Goal: Information Seeking & Learning: Learn about a topic

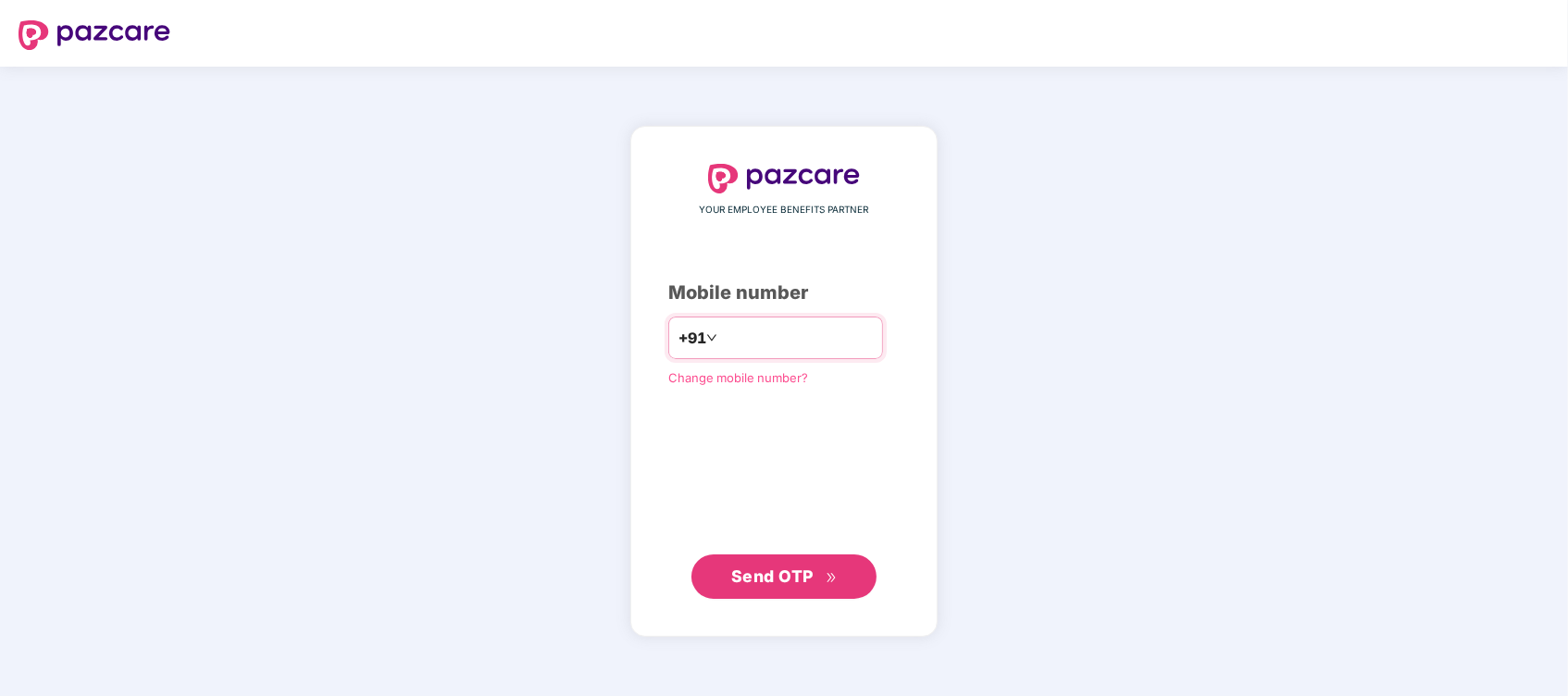
click at [731, 343] on input "number" at bounding box center [797, 338] width 152 height 30
click at [721, 341] on input "**********" at bounding box center [797, 338] width 152 height 30
type input "**********"
click at [780, 567] on span "Send OTP" at bounding box center [773, 575] width 83 height 20
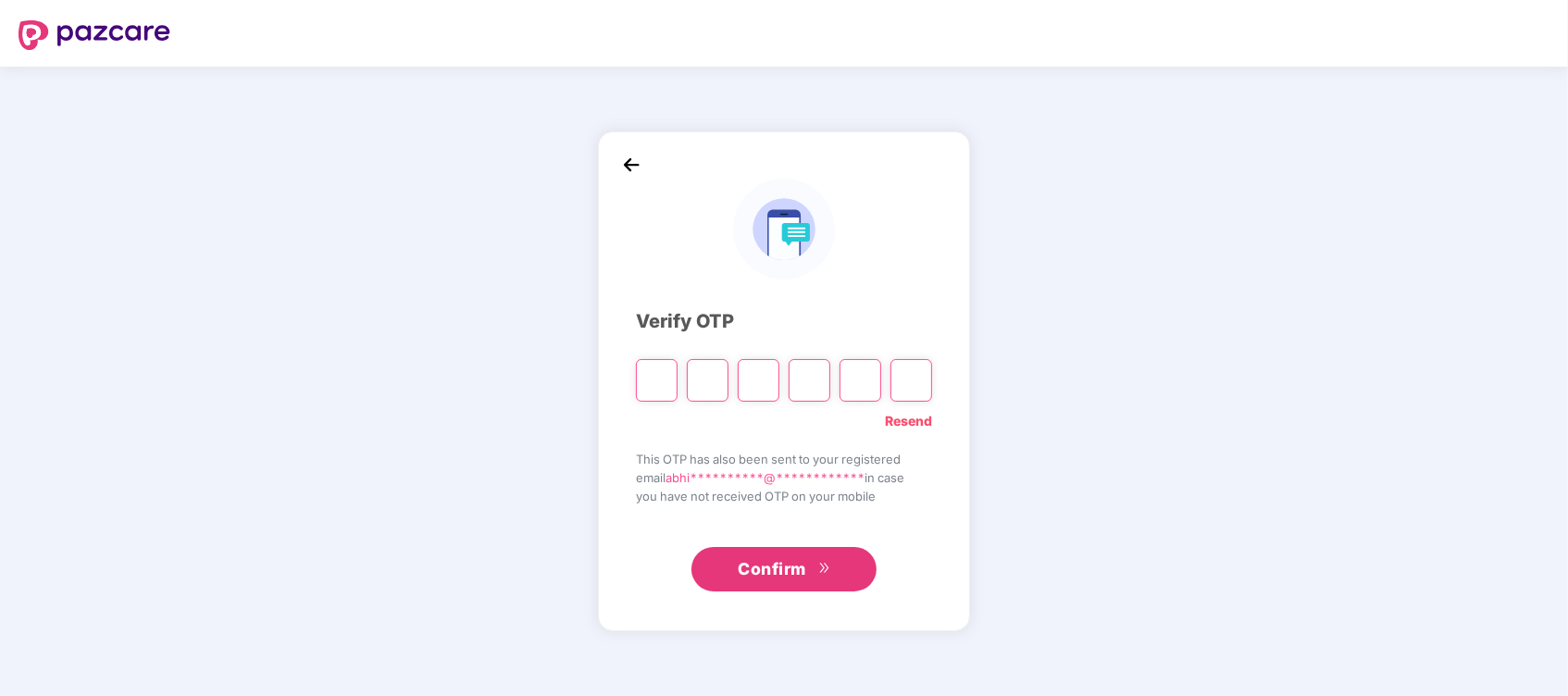
type input "*"
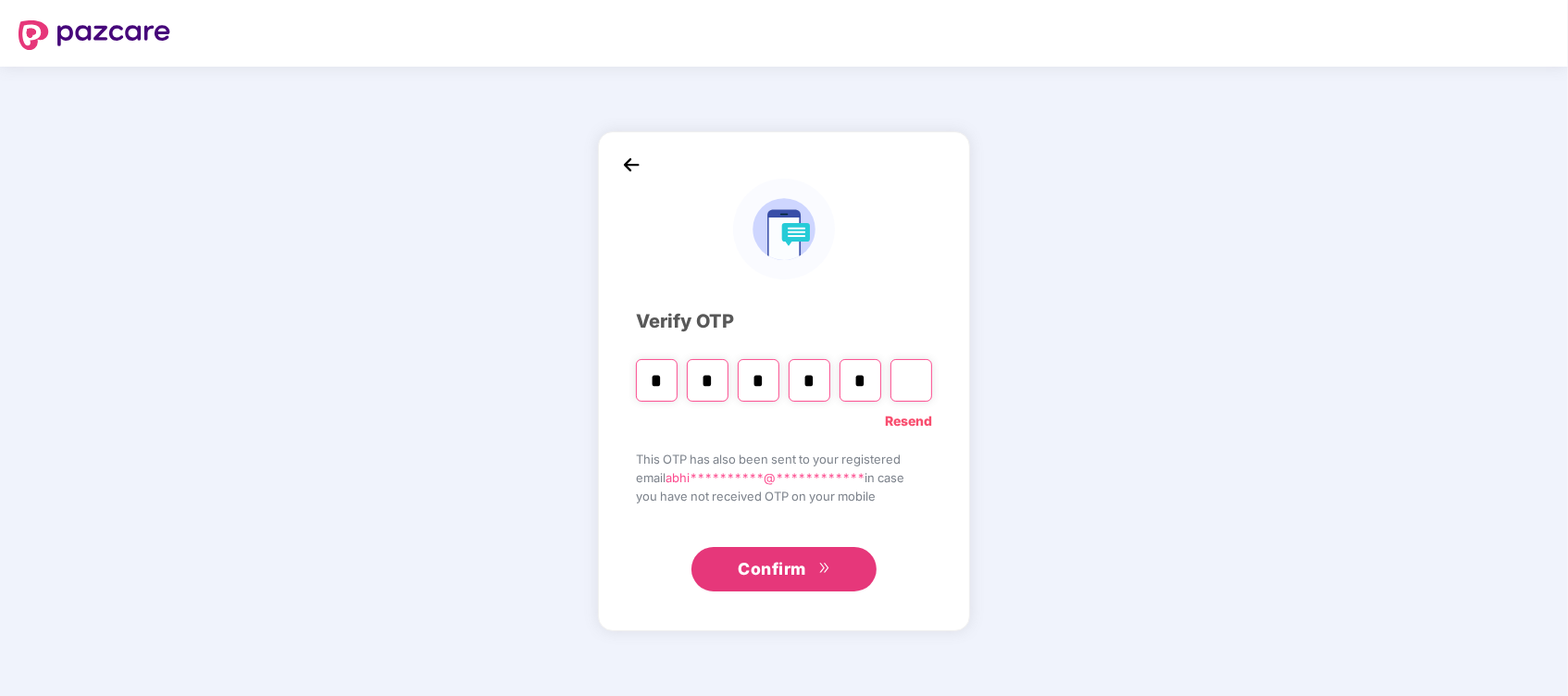
type input "*"
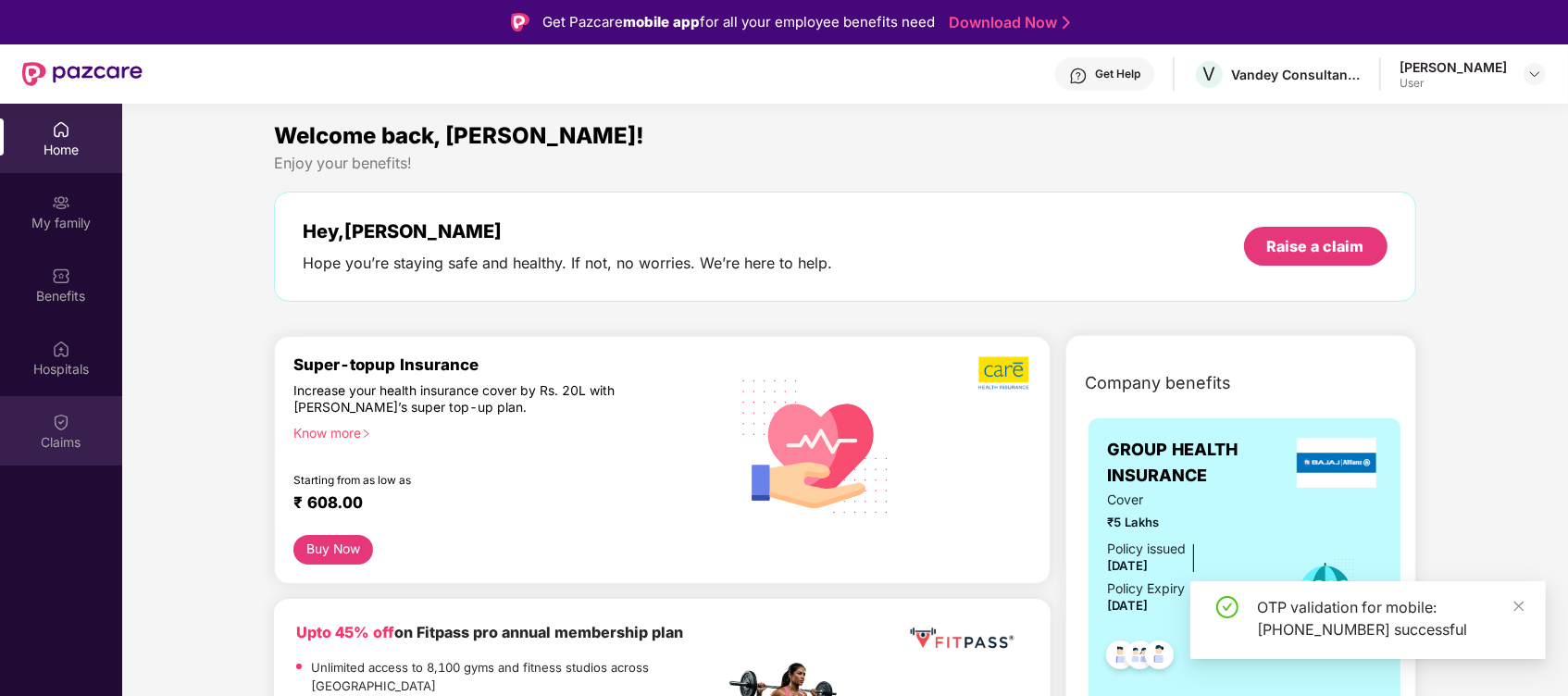
click at [58, 439] on div "Claims" at bounding box center [61, 442] width 122 height 19
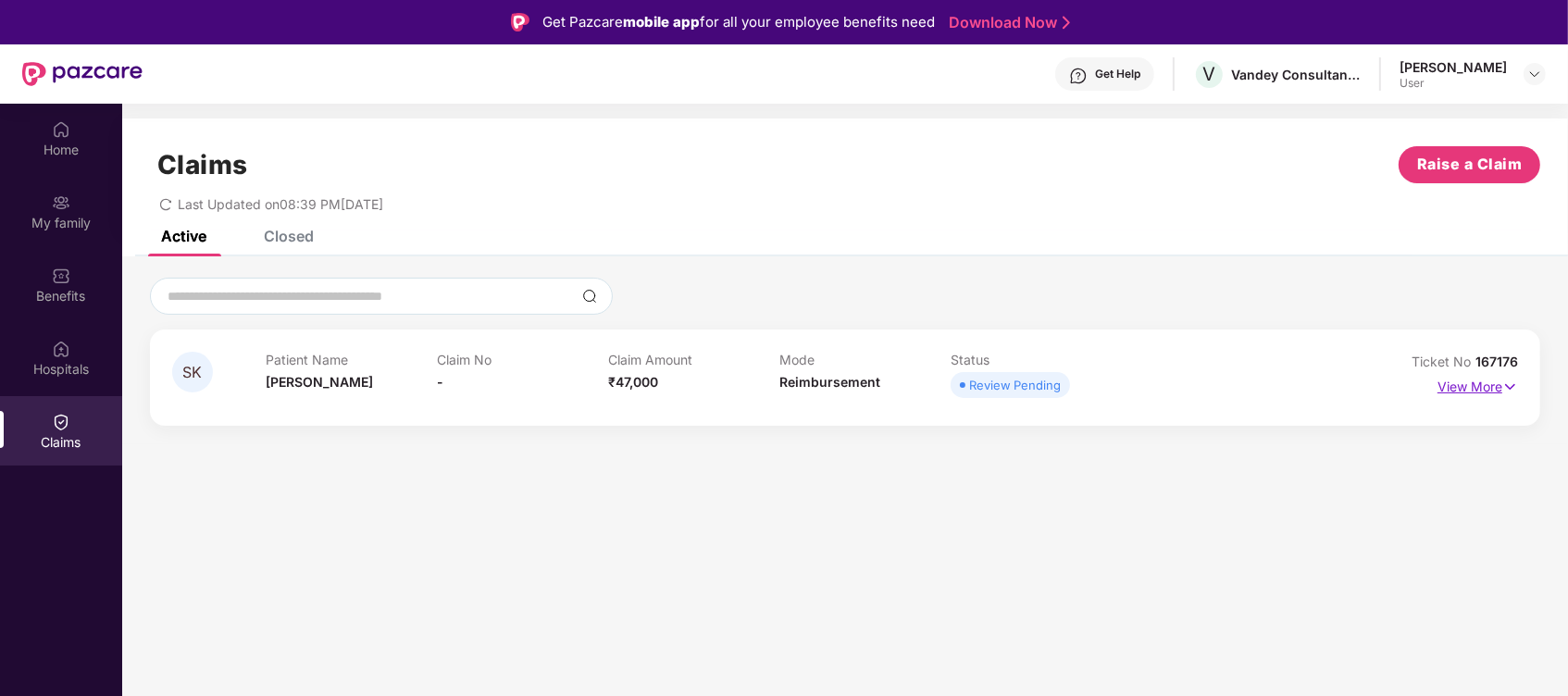
click at [1503, 381] on img at bounding box center [1510, 387] width 16 height 21
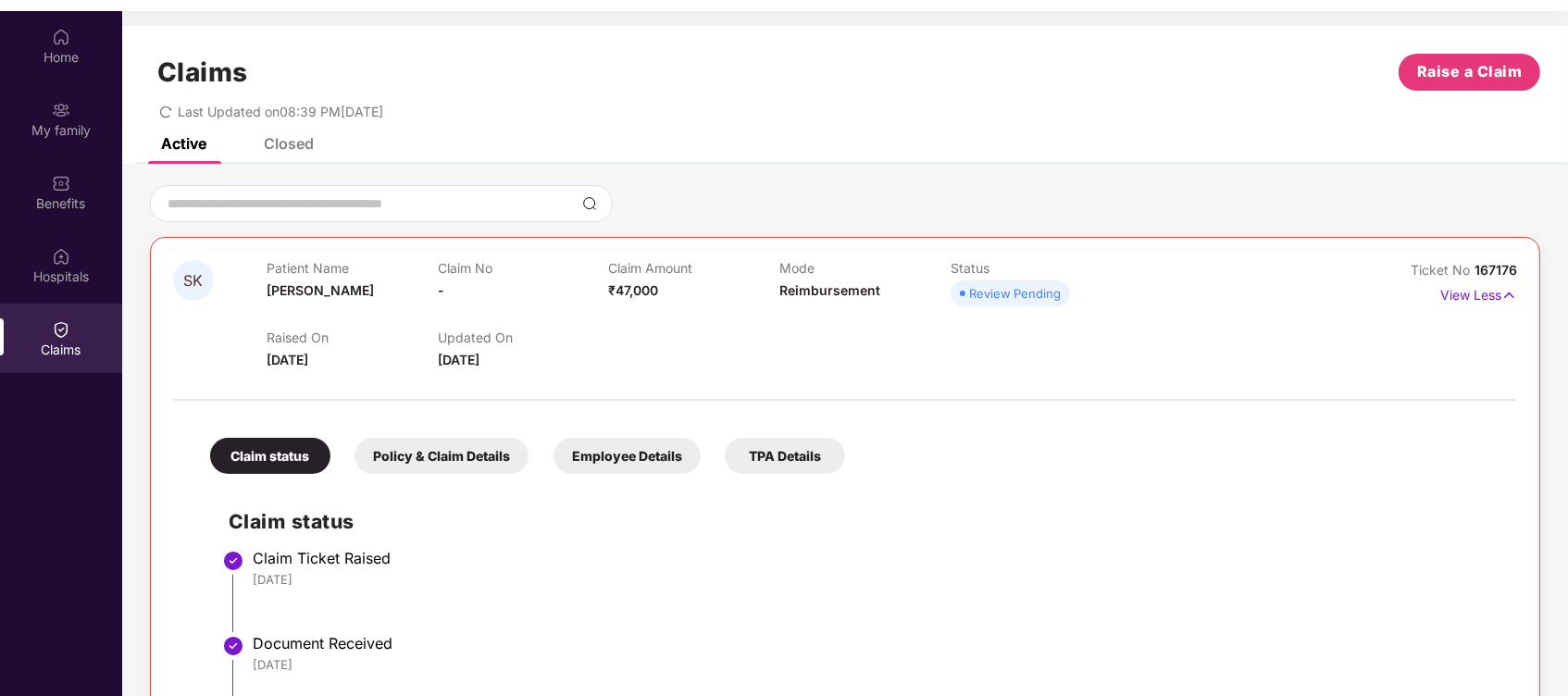
scroll to position [103, 0]
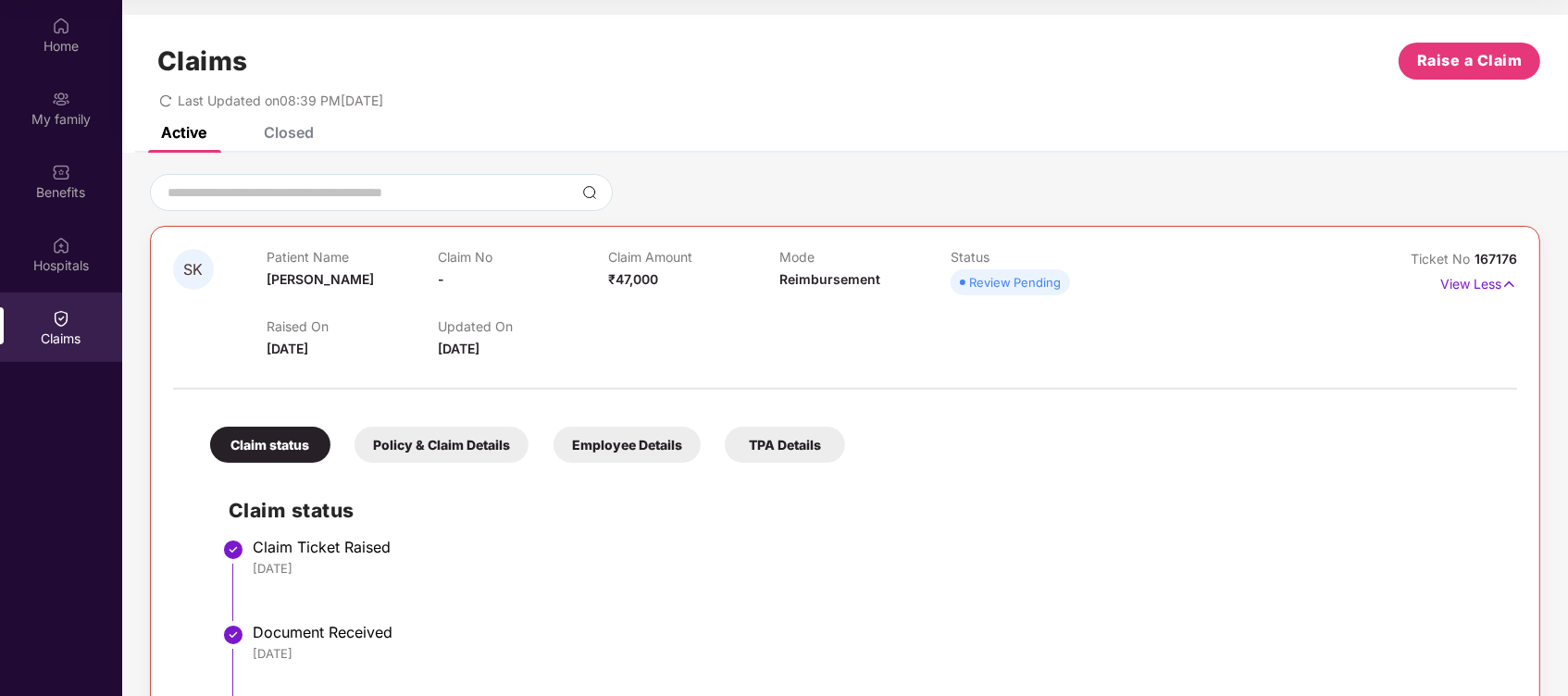
click at [1191, 491] on div "Claim status Claim Ticket Raised [DATE] Document Received [DATE] Claim Intimati…" at bounding box center [845, 616] width 1307 height 287
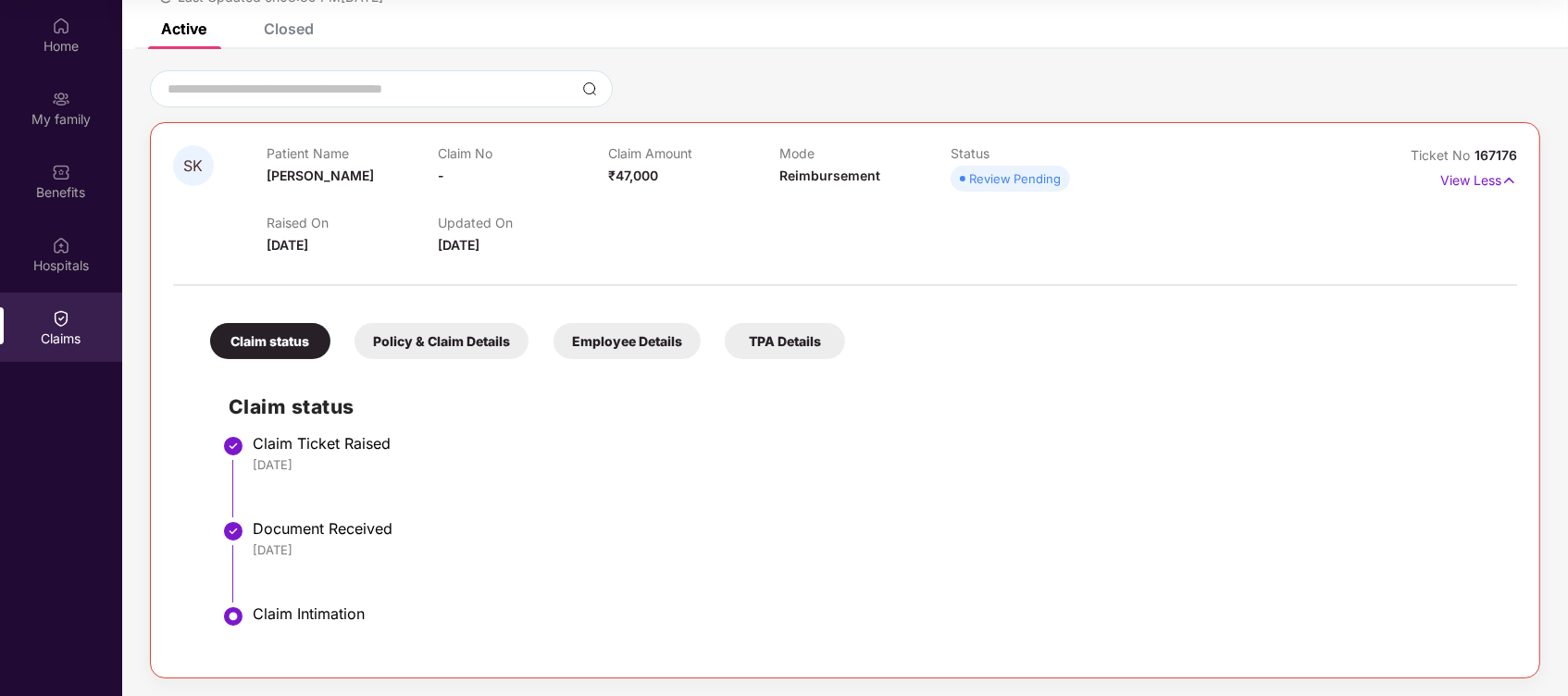
click at [279, 617] on div "Claim Intimation" at bounding box center [875, 614] width 1246 height 19
click at [485, 356] on div "Policy & Claim Details" at bounding box center [441, 341] width 174 height 36
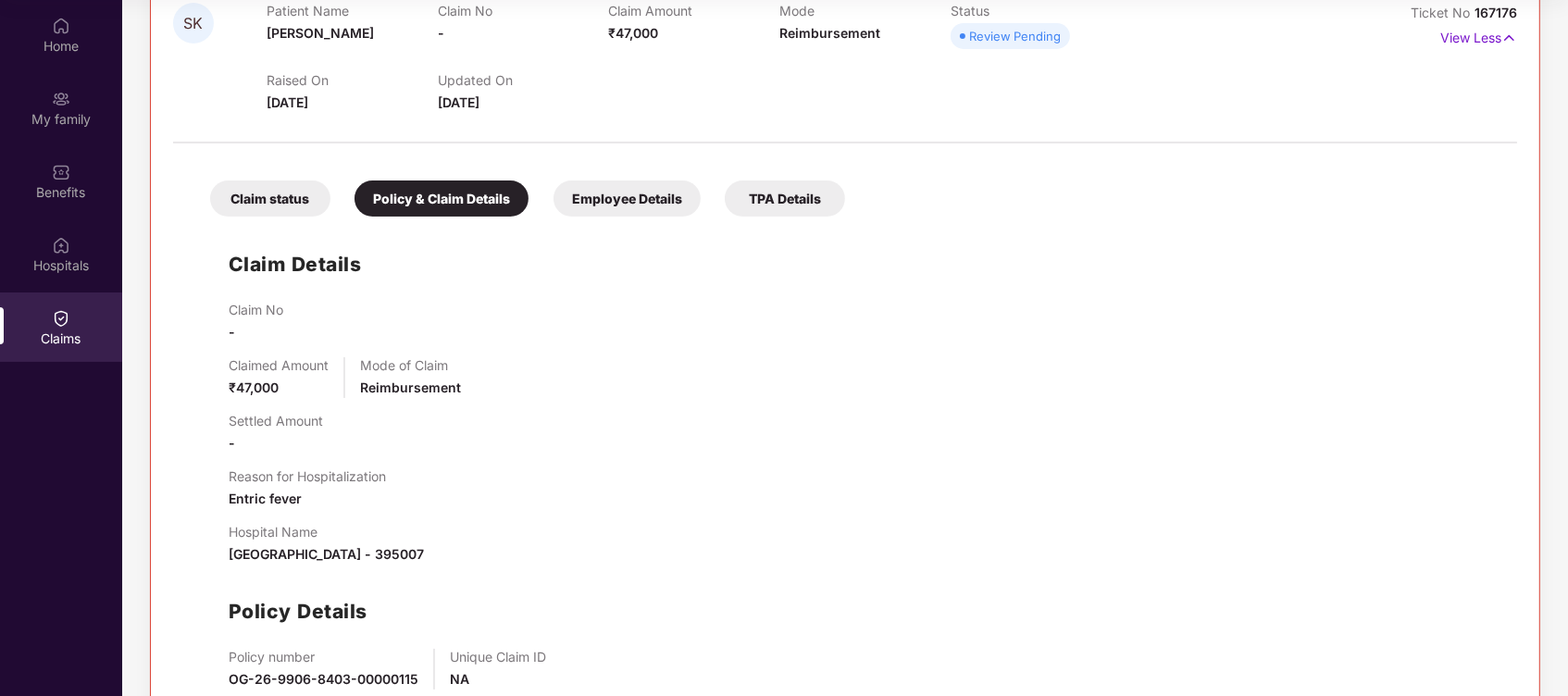
scroll to position [351, 0]
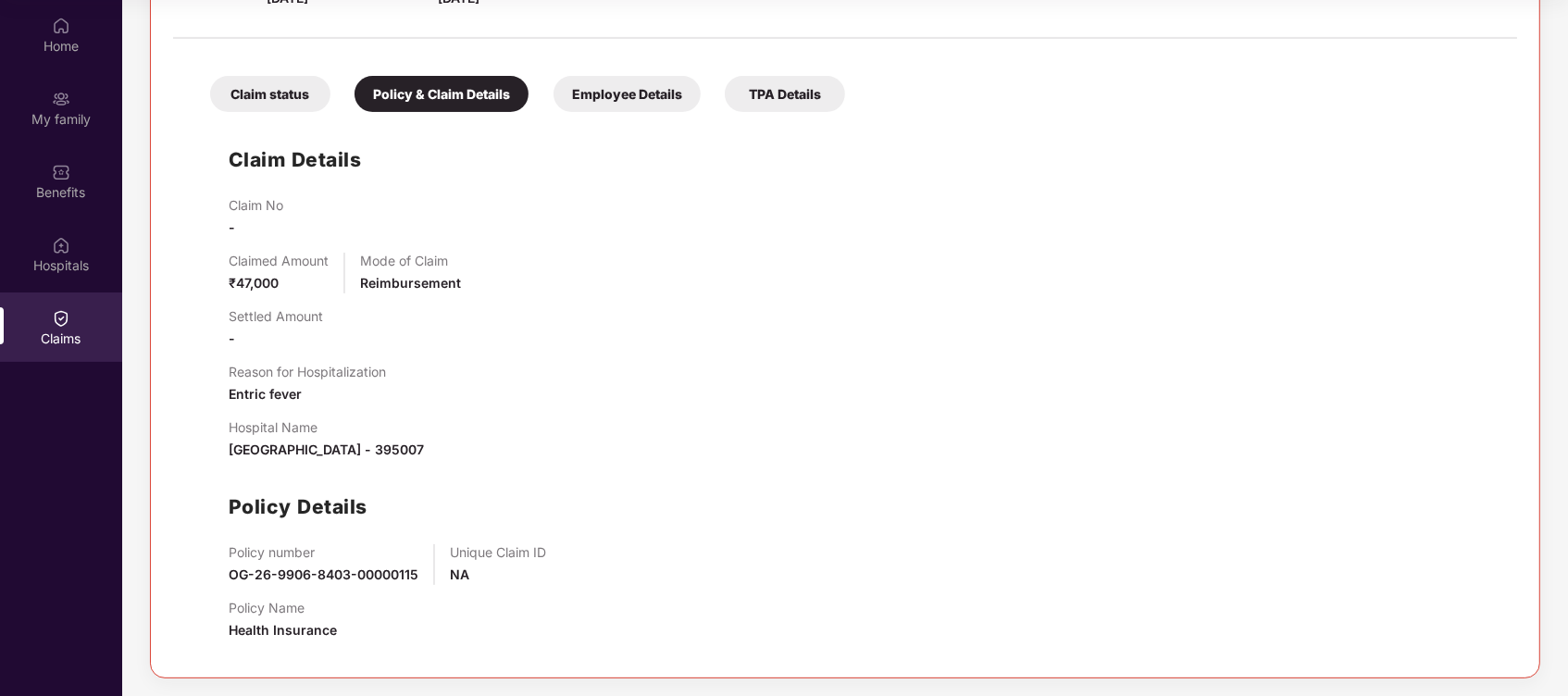
click at [617, 90] on div "Employee Details" at bounding box center [626, 94] width 147 height 36
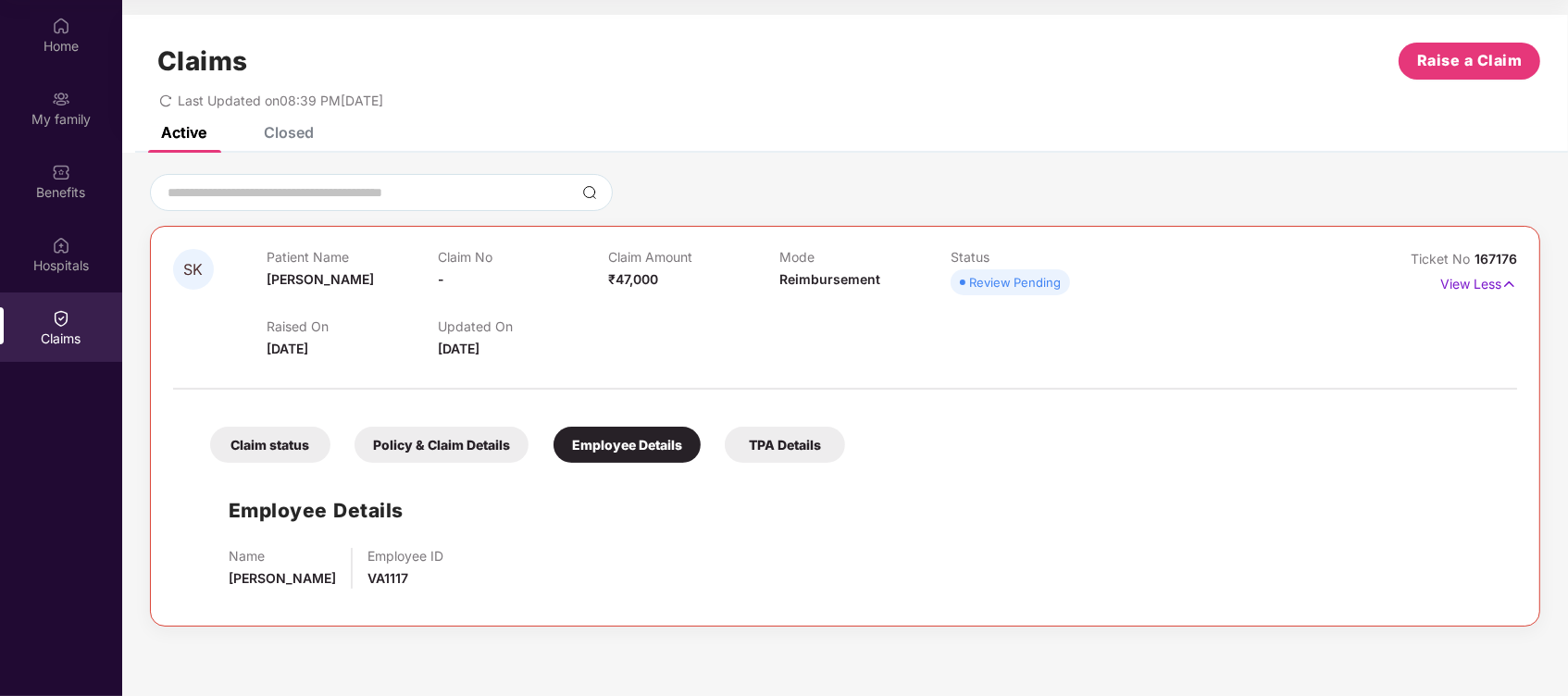
click at [803, 447] on div "TPA Details" at bounding box center [785, 444] width 120 height 36
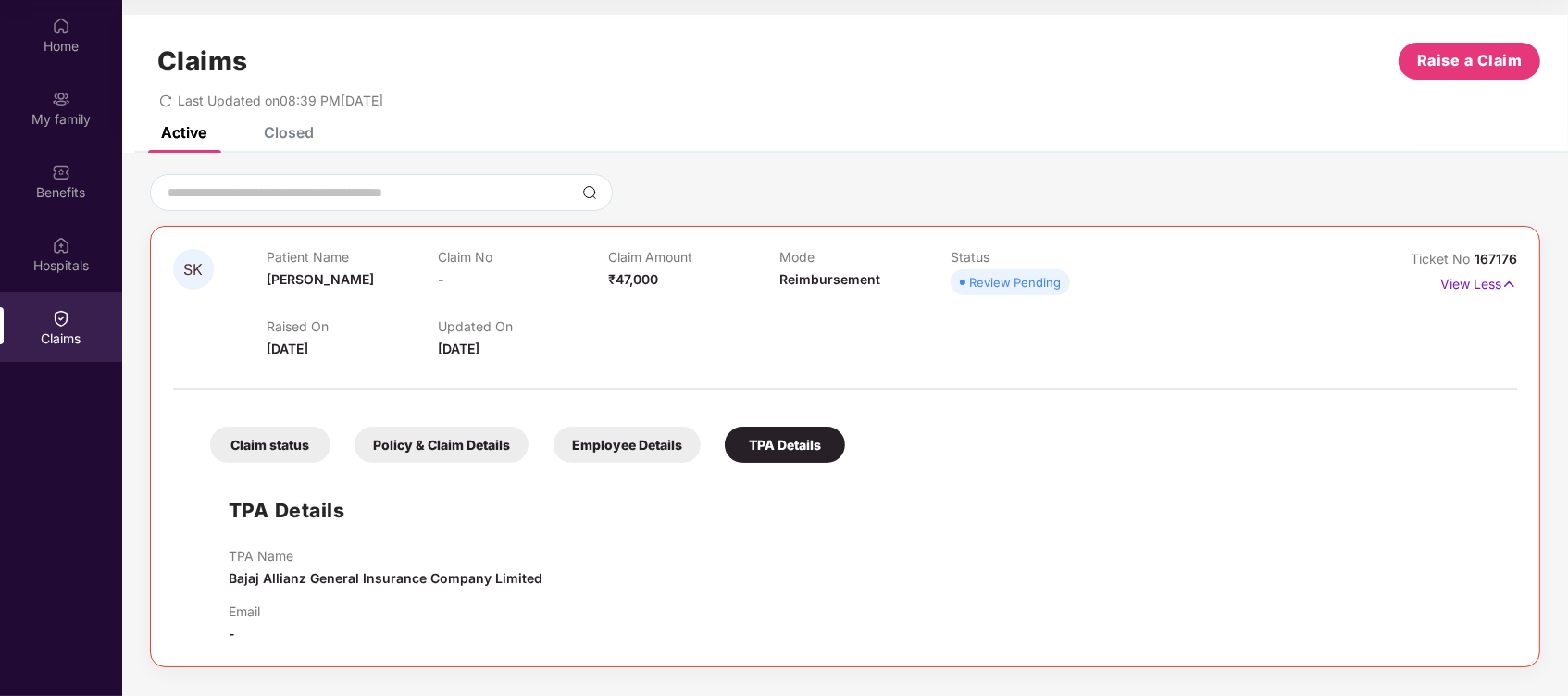
click at [651, 459] on div "Employee Details" at bounding box center [626, 444] width 147 height 36
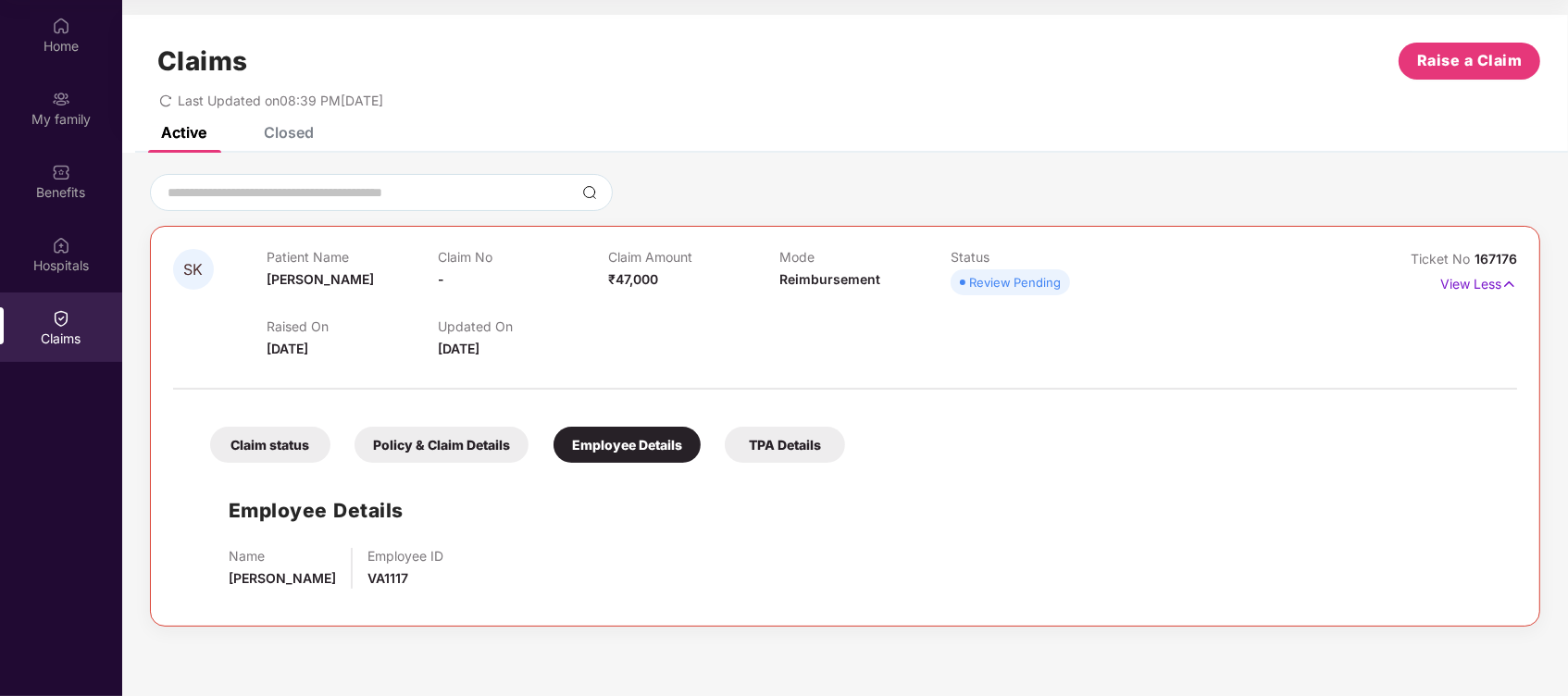
click at [495, 427] on div "Policy & Claim Details" at bounding box center [441, 444] width 174 height 36
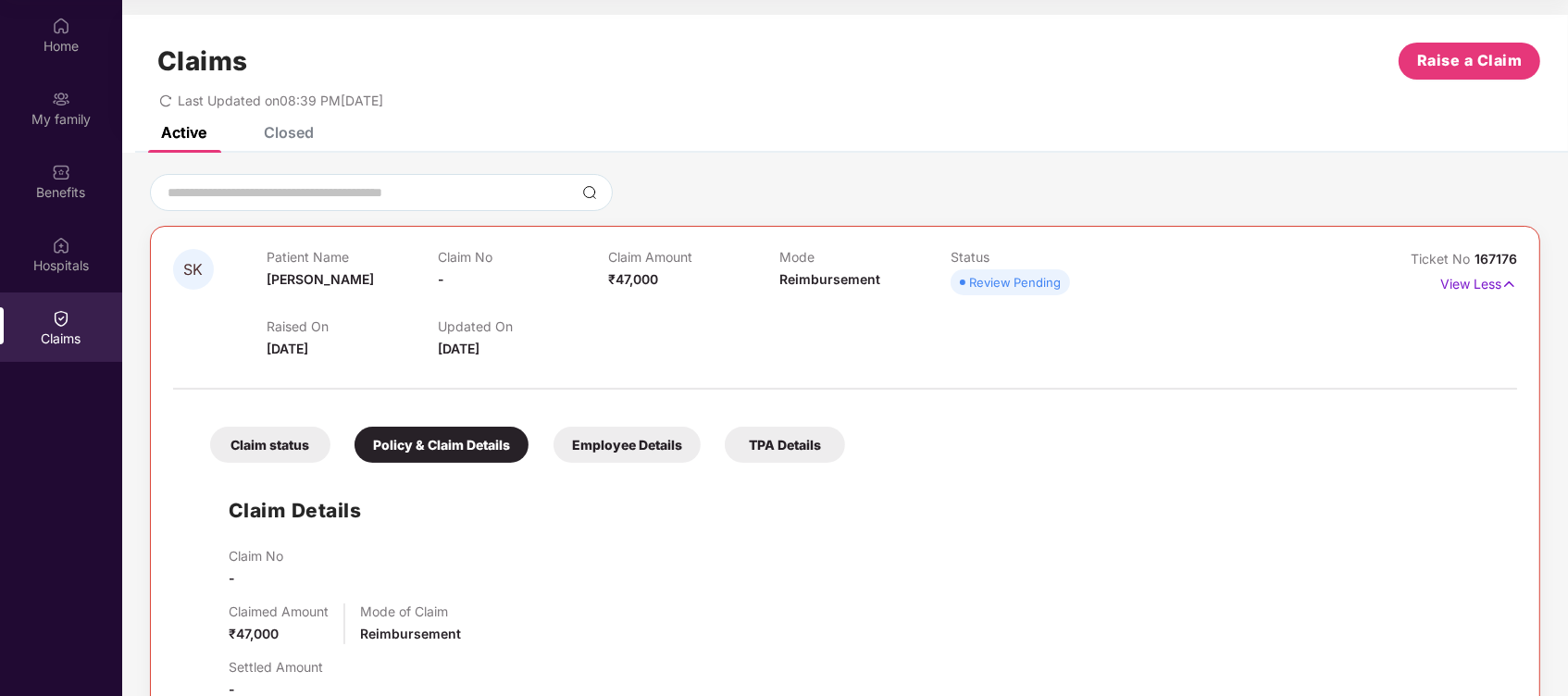
click at [988, 286] on div "Review Pending" at bounding box center [1015, 283] width 92 height 19
click at [247, 440] on div "Claim status" at bounding box center [270, 444] width 120 height 36
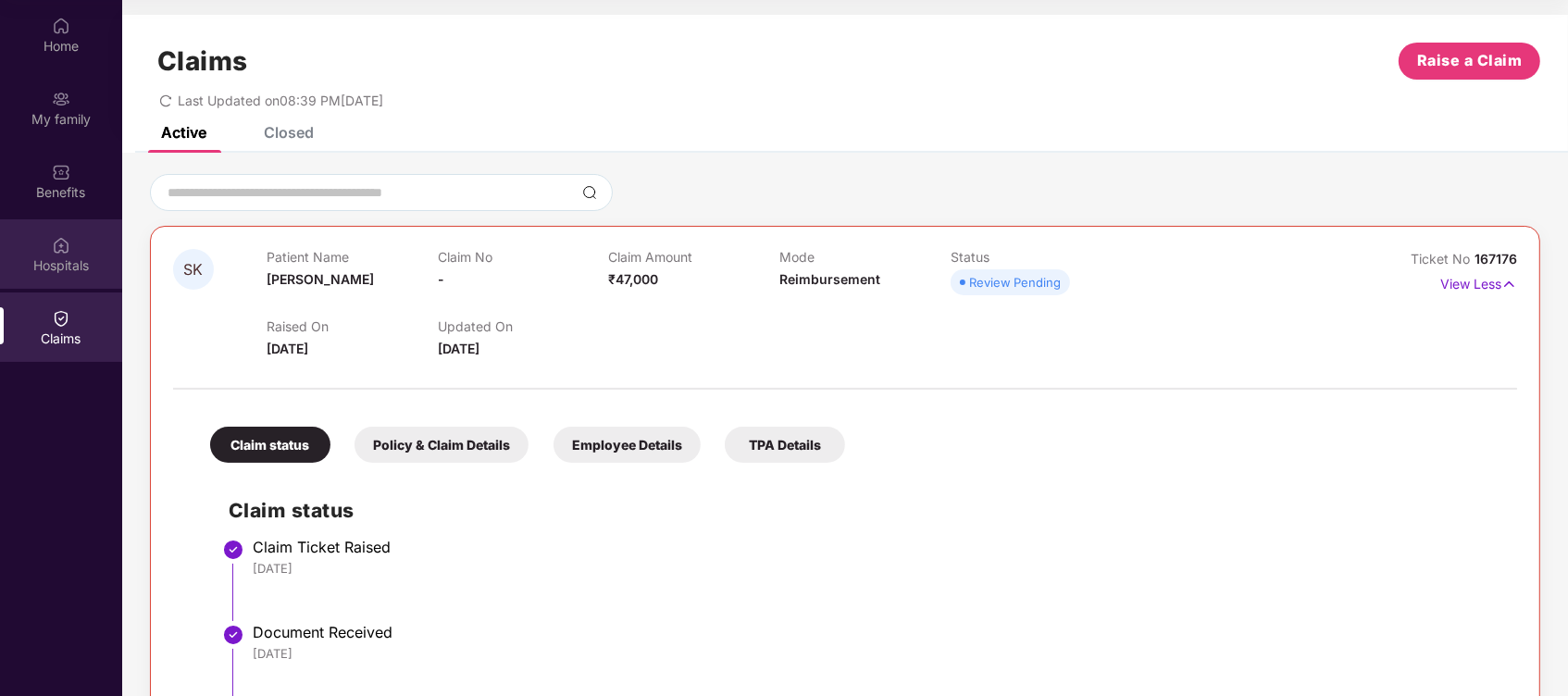
click at [56, 275] on div "Hospitals" at bounding box center [61, 255] width 122 height 70
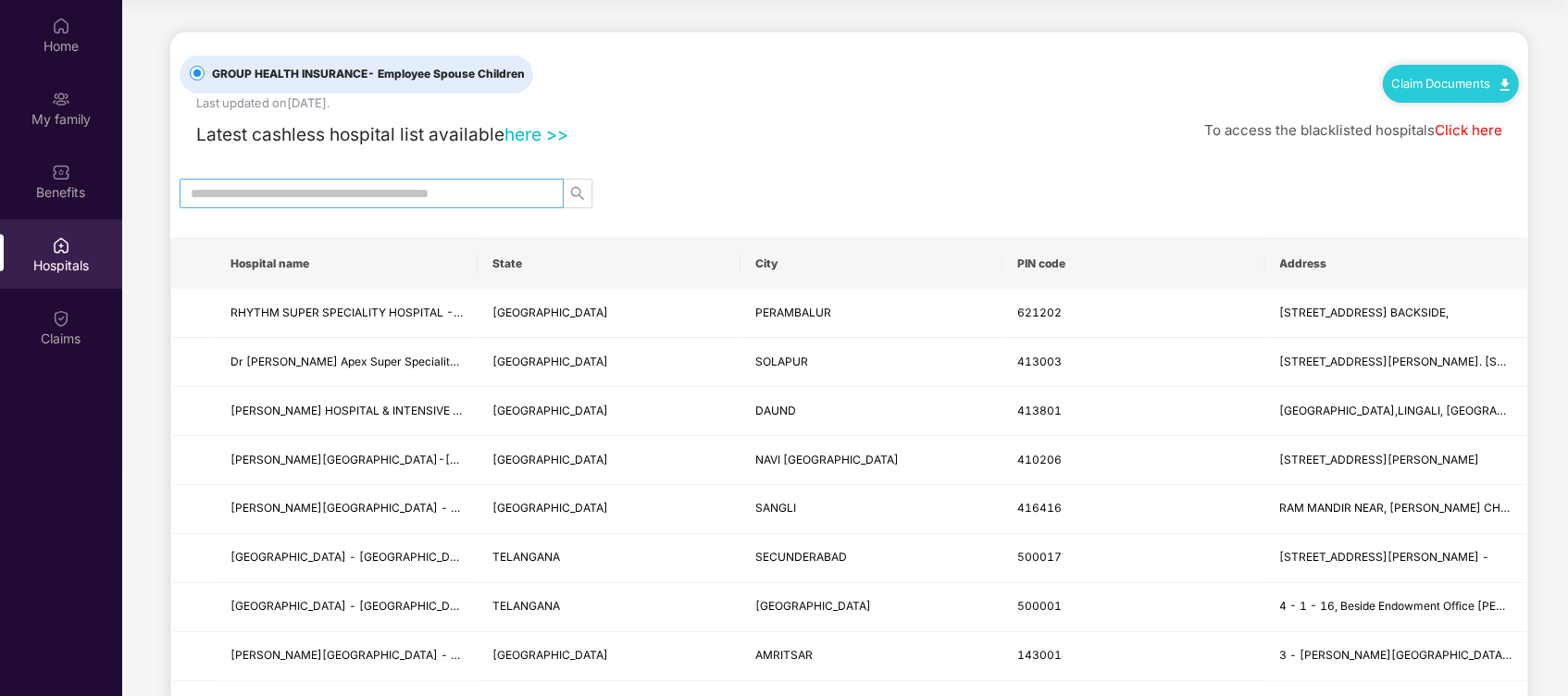
click at [406, 195] on input "text" at bounding box center [364, 193] width 347 height 21
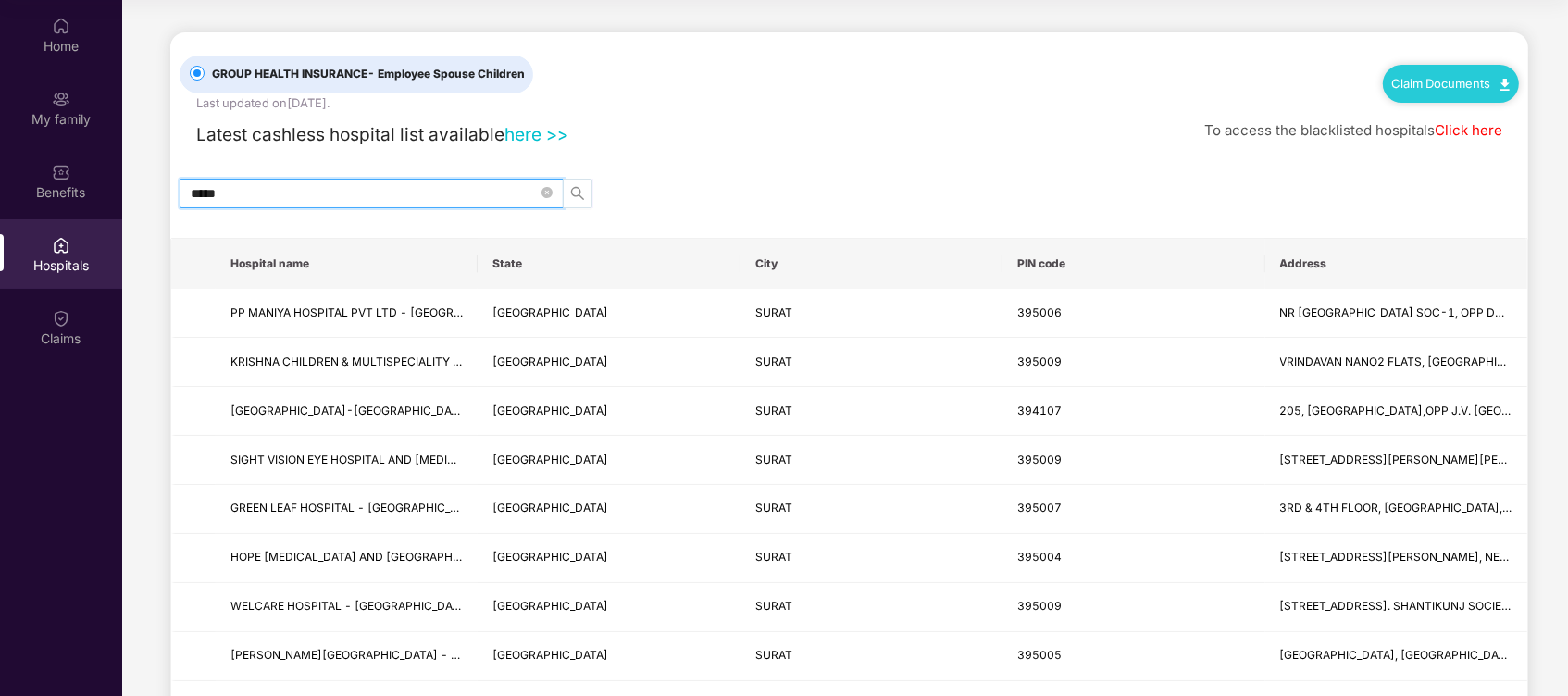
click at [582, 200] on button "button" at bounding box center [577, 193] width 30 height 30
type input "*****"
drag, startPoint x: 1565, startPoint y: 137, endPoint x: 1560, endPoint y: 194, distance: 57.2
click at [1180, 108] on div "GROUP HEALTH INSURANCE - Employee Spouse Children Last updated on [DATE] . Clai…" at bounding box center [849, 71] width 1339 height 80
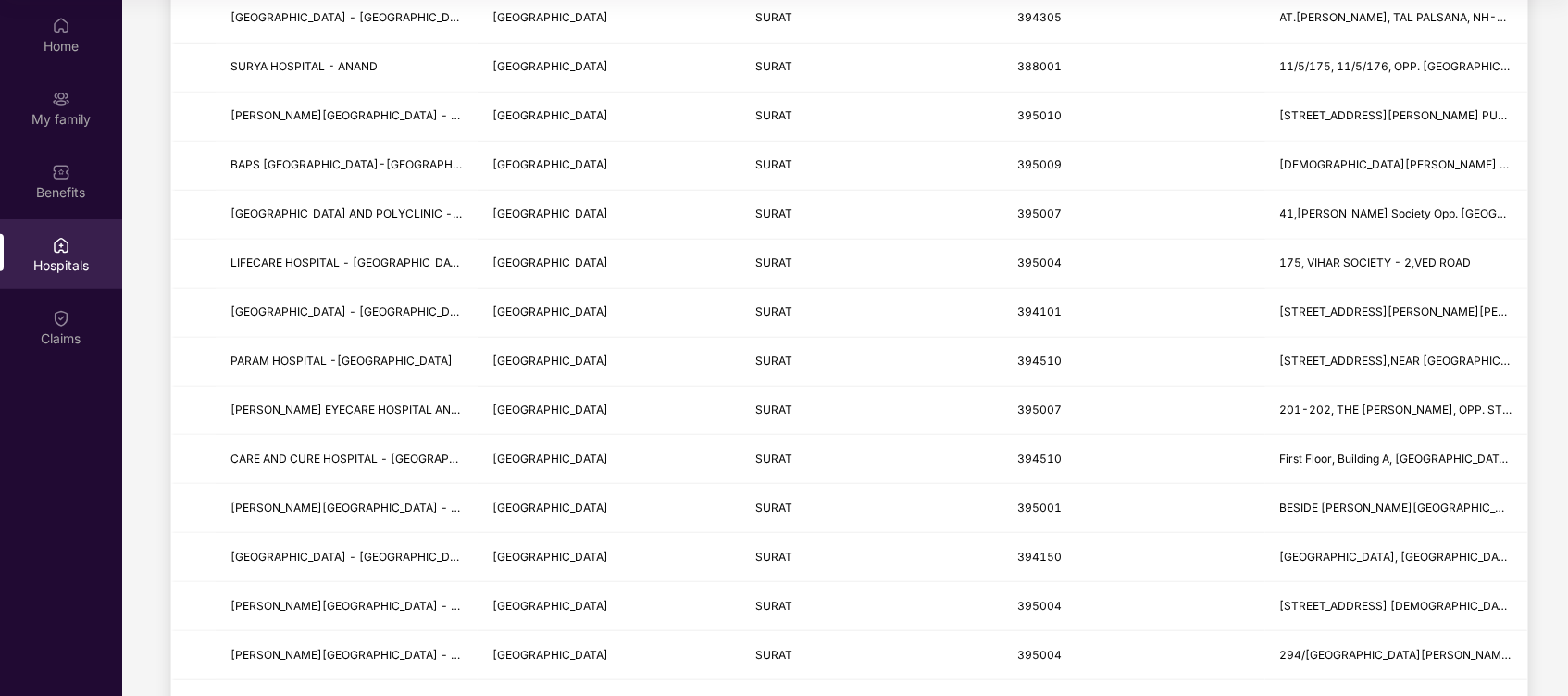
scroll to position [1580, 0]
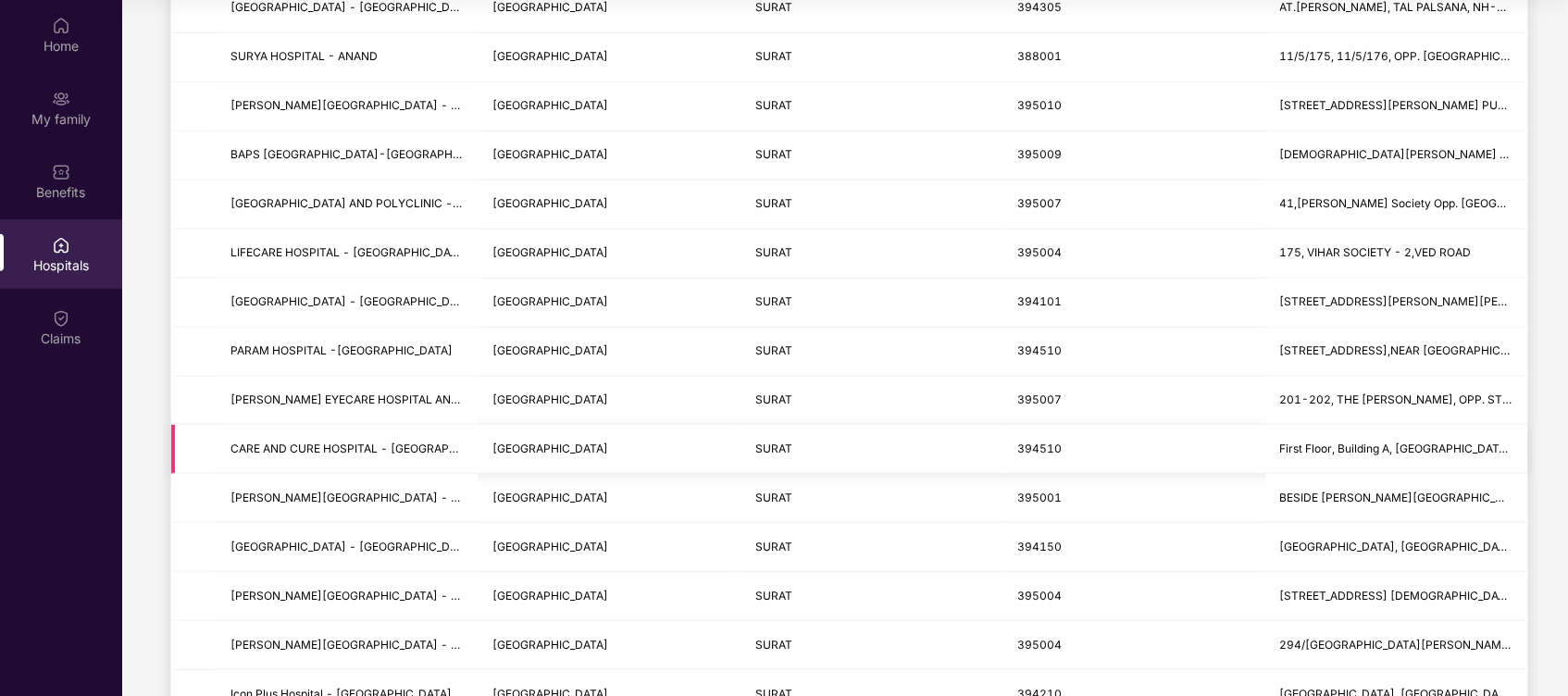
click at [1387, 456] on td "First Floor, Building A, [GEOGRAPHIC_DATA], Near, [GEOGRAPHIC_DATA]," at bounding box center [1395, 449] width 262 height 49
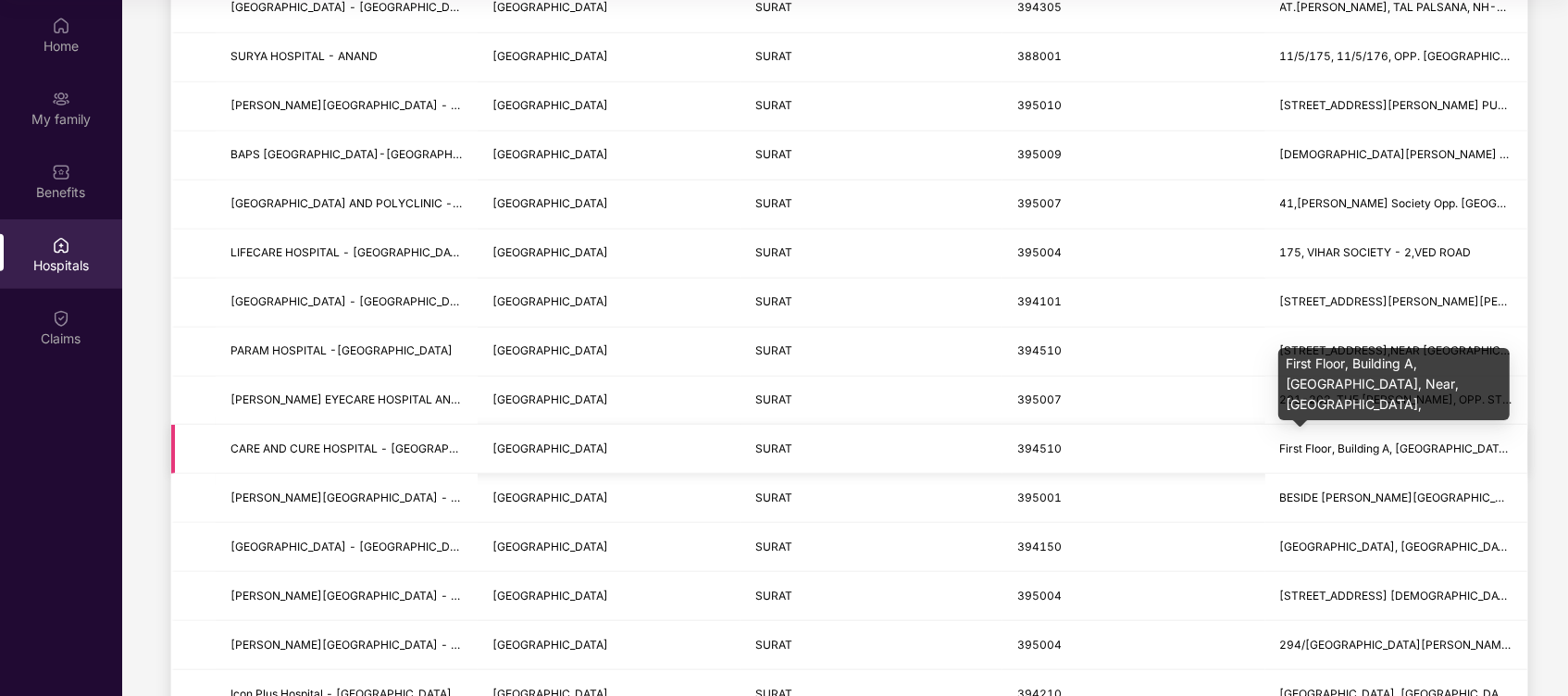
click at [1362, 448] on span "First Floor, Building A, [GEOGRAPHIC_DATA], Near, [GEOGRAPHIC_DATA]," at bounding box center [1473, 448] width 387 height 14
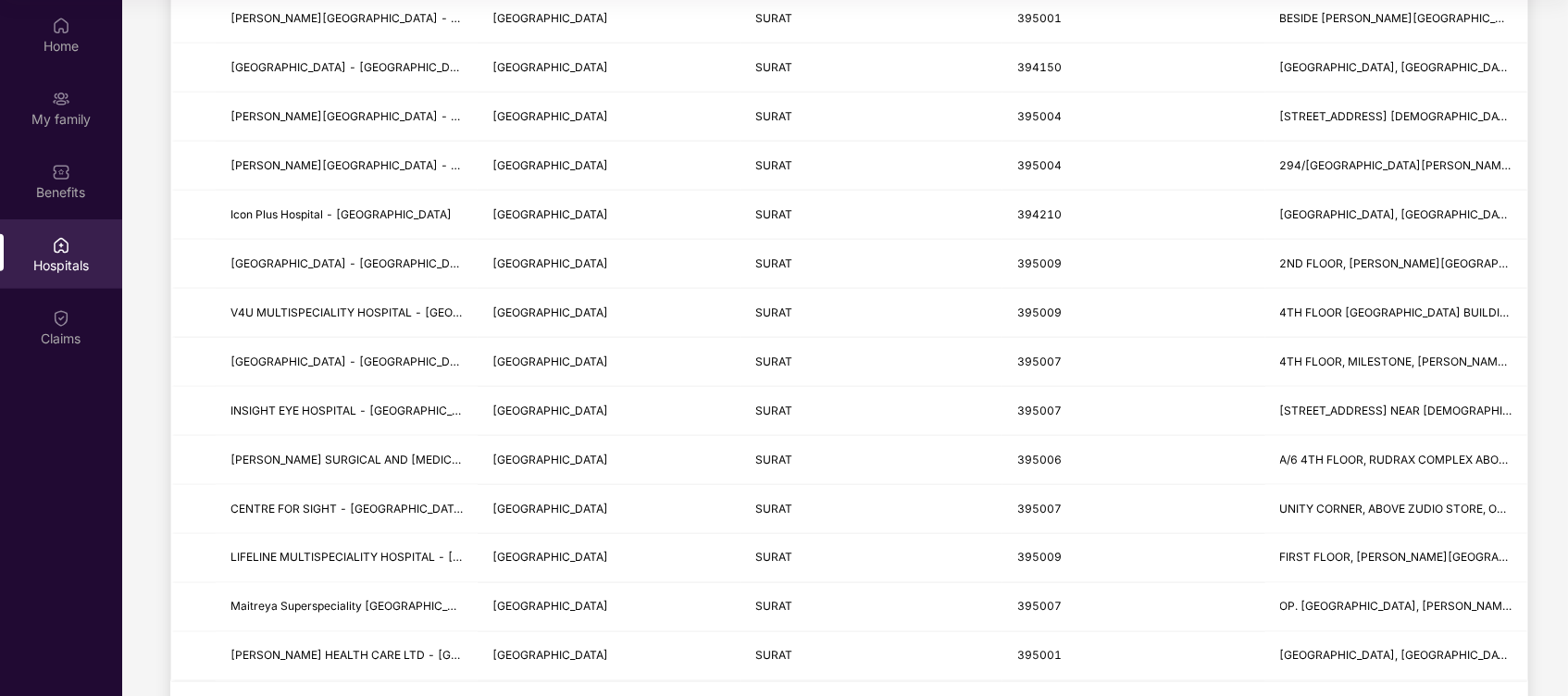
scroll to position [2057, 0]
click at [1299, 362] on span "4TH FLOOR, MILESTONE, [PERSON_NAME][GEOGRAPHIC_DATA] OPP [GEOGRAPHIC_DATA], [GE…" at bounding box center [1585, 363] width 611 height 14
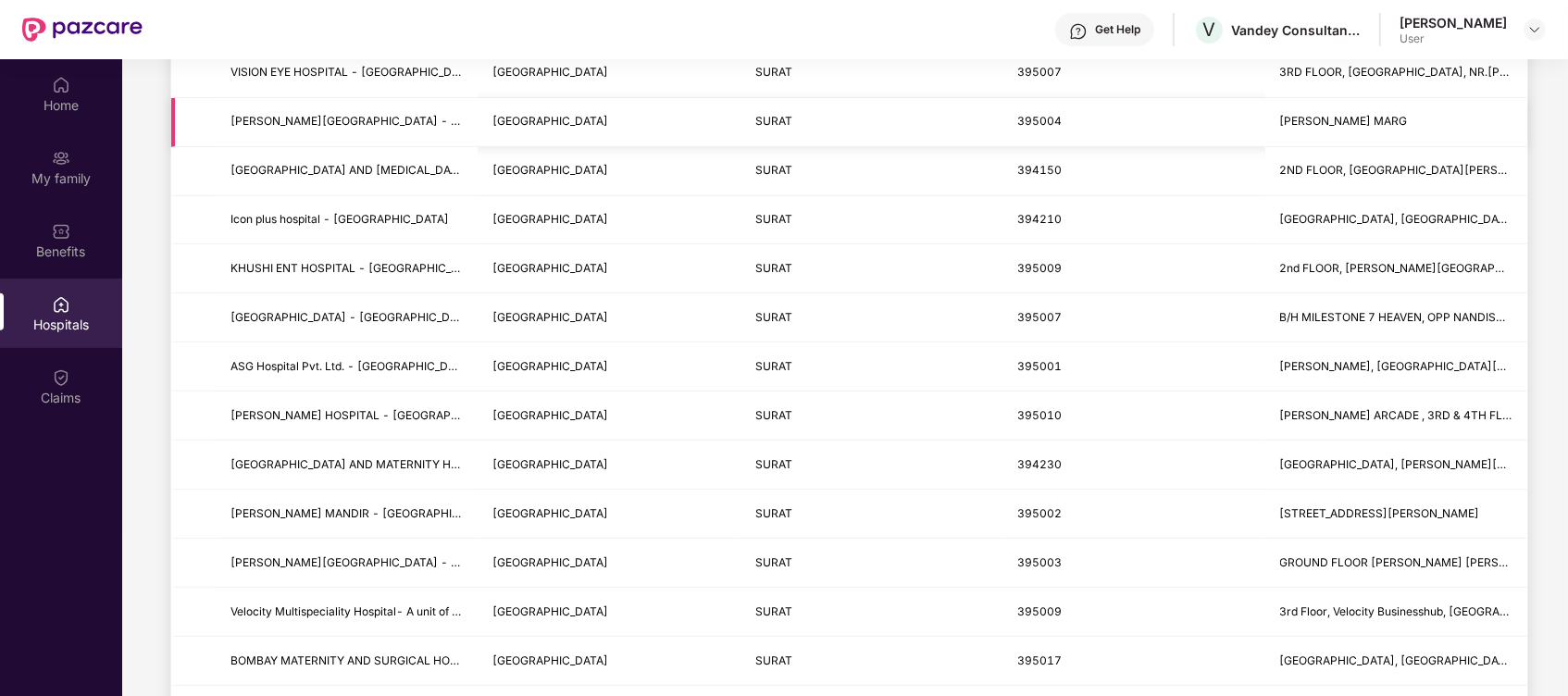
scroll to position [49, 0]
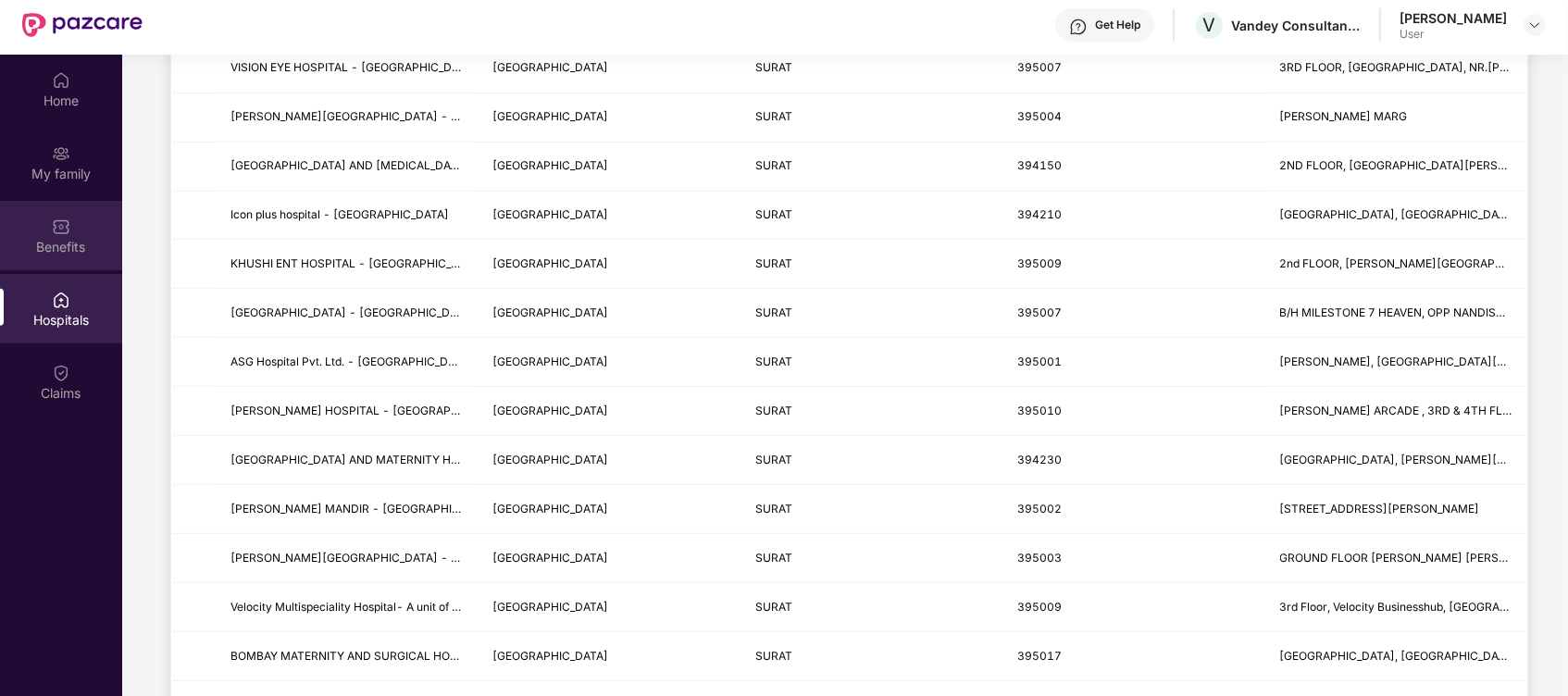
click at [97, 228] on div "Benefits" at bounding box center [61, 236] width 122 height 70
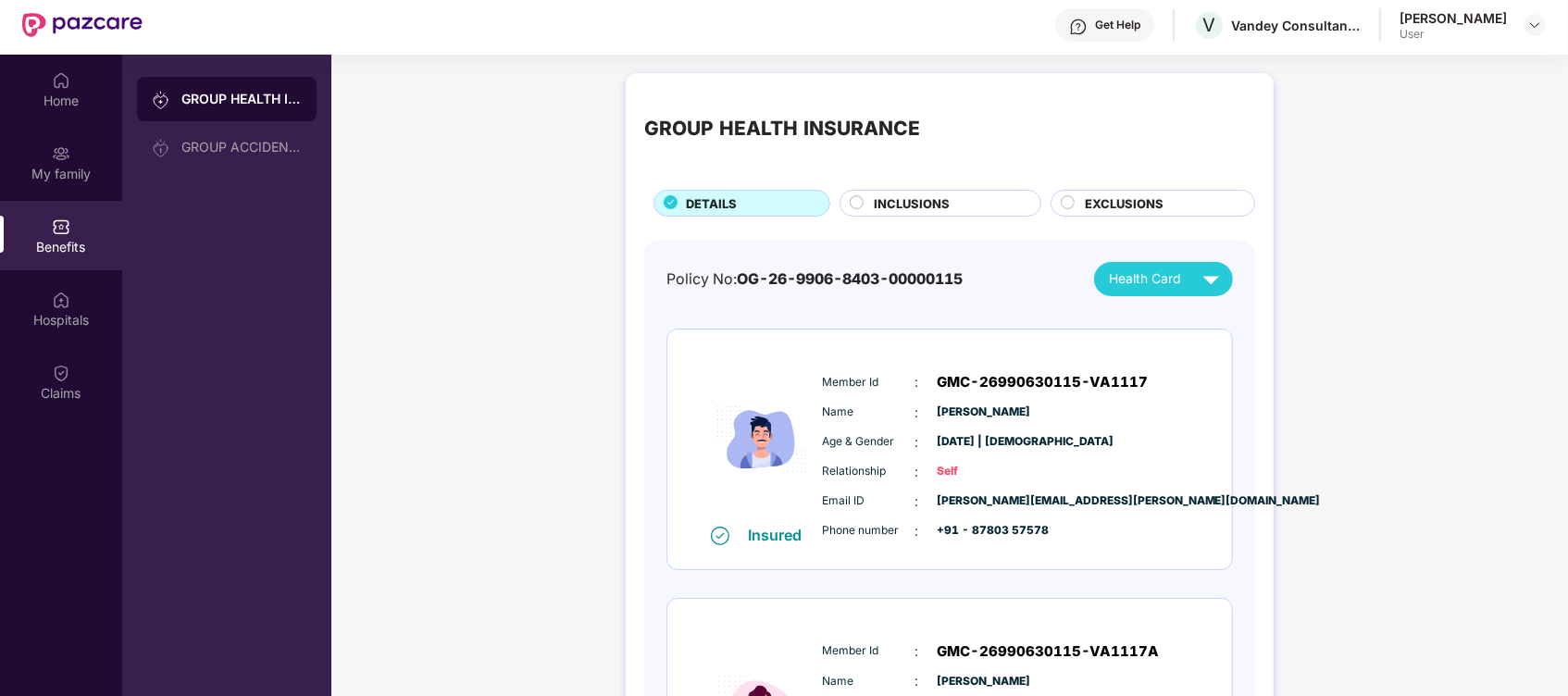
click at [759, 181] on div "GROUP HEALTH INSURANCE DETAILS INCLUSIONS EXCLUSIONS" at bounding box center [949, 154] width 611 height 125
click at [748, 213] on div "DETAILS" at bounding box center [748, 205] width 144 height 22
click at [899, 194] on span "INCLUSIONS" at bounding box center [911, 204] width 76 height 19
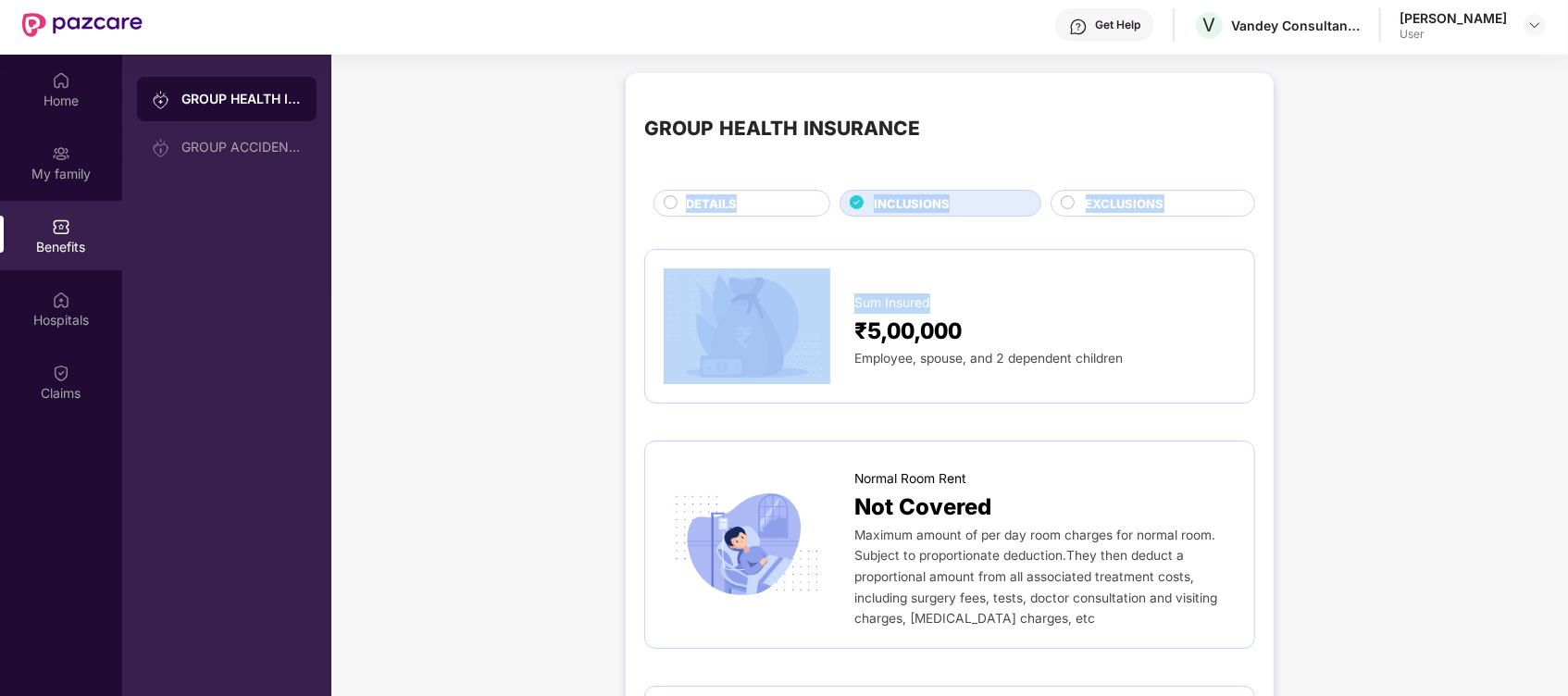
drag, startPoint x: 1563, startPoint y: 149, endPoint x: 1568, endPoint y: 220, distance: 71.2
click at [1568, 220] on html "Get Pazcare mobile app for all your employee benefits need Download Now Get Hel…" at bounding box center [784, 299] width 1568 height 696
drag, startPoint x: 1568, startPoint y: 220, endPoint x: 1452, endPoint y: 258, distance: 122.1
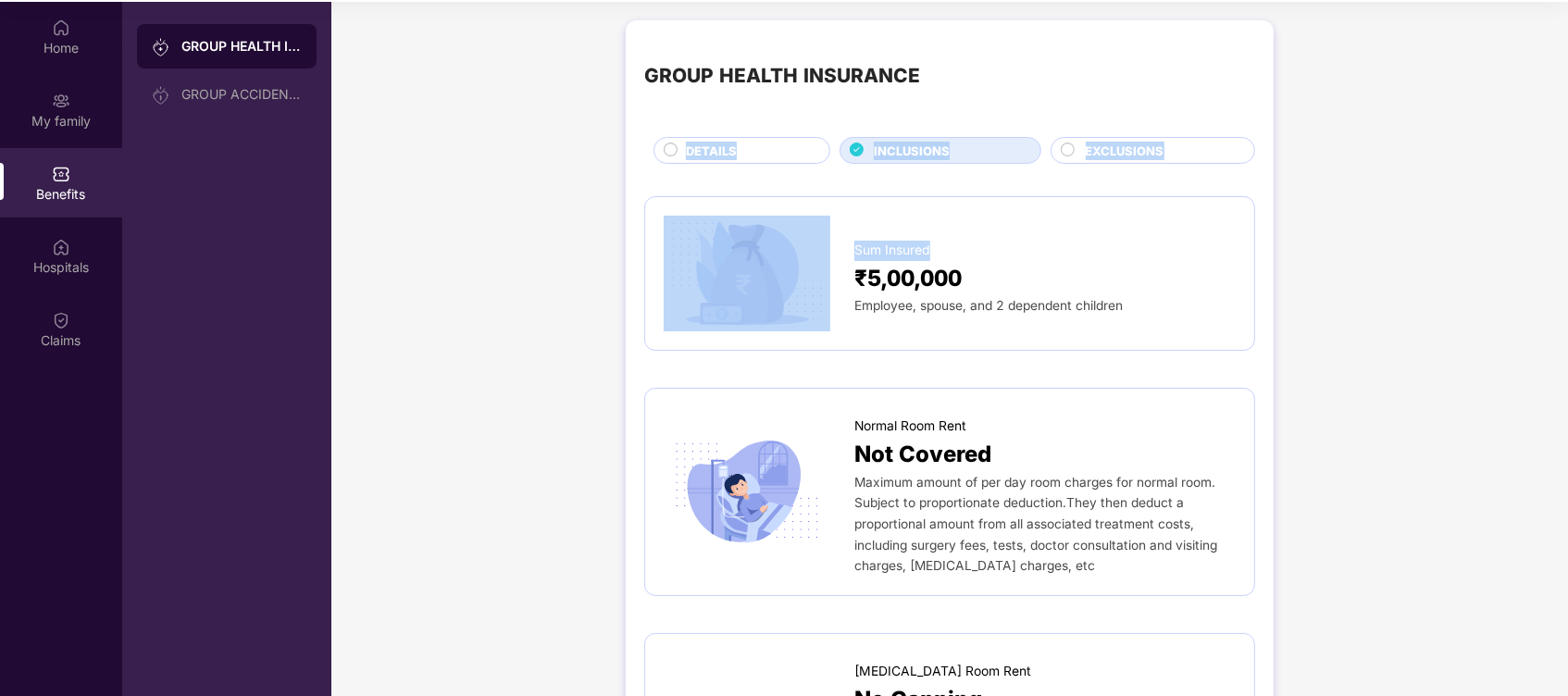
scroll to position [103, 0]
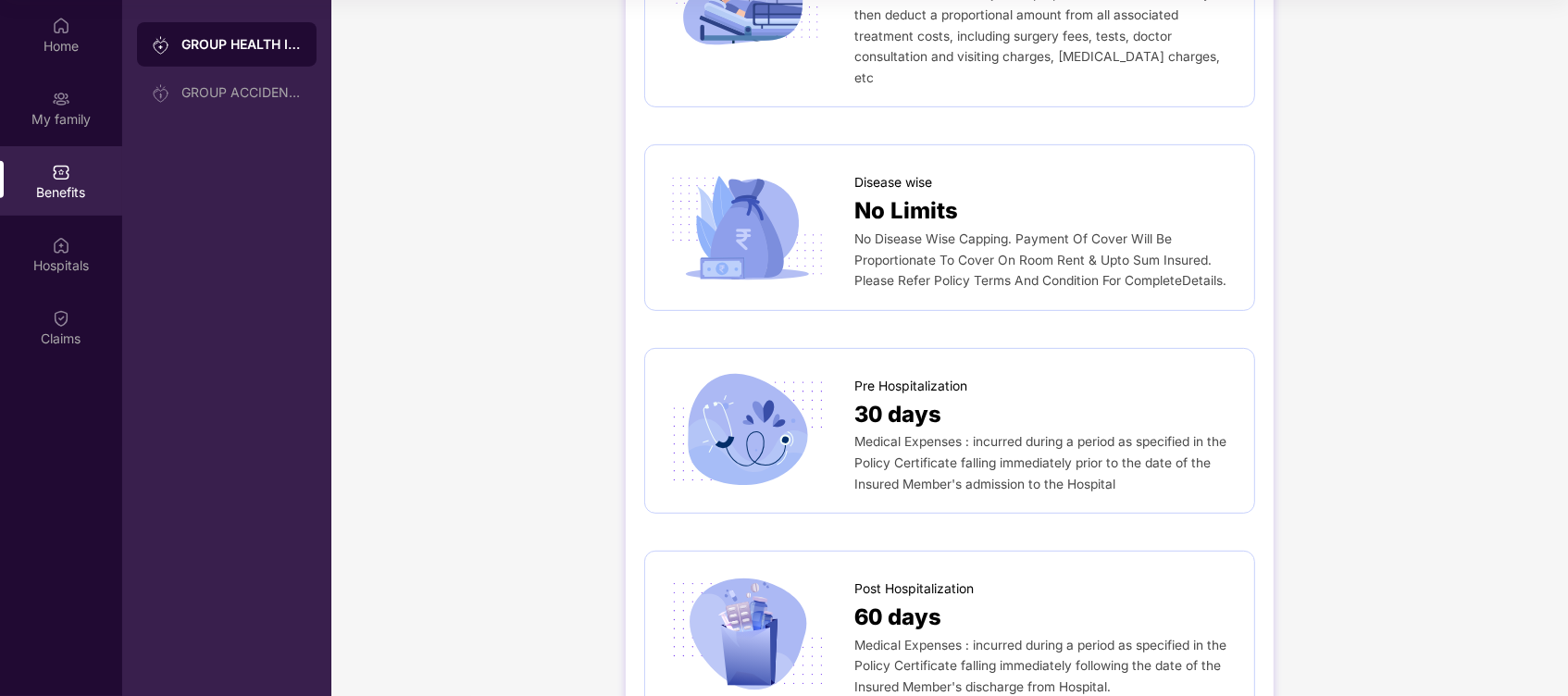
scroll to position [790, 0]
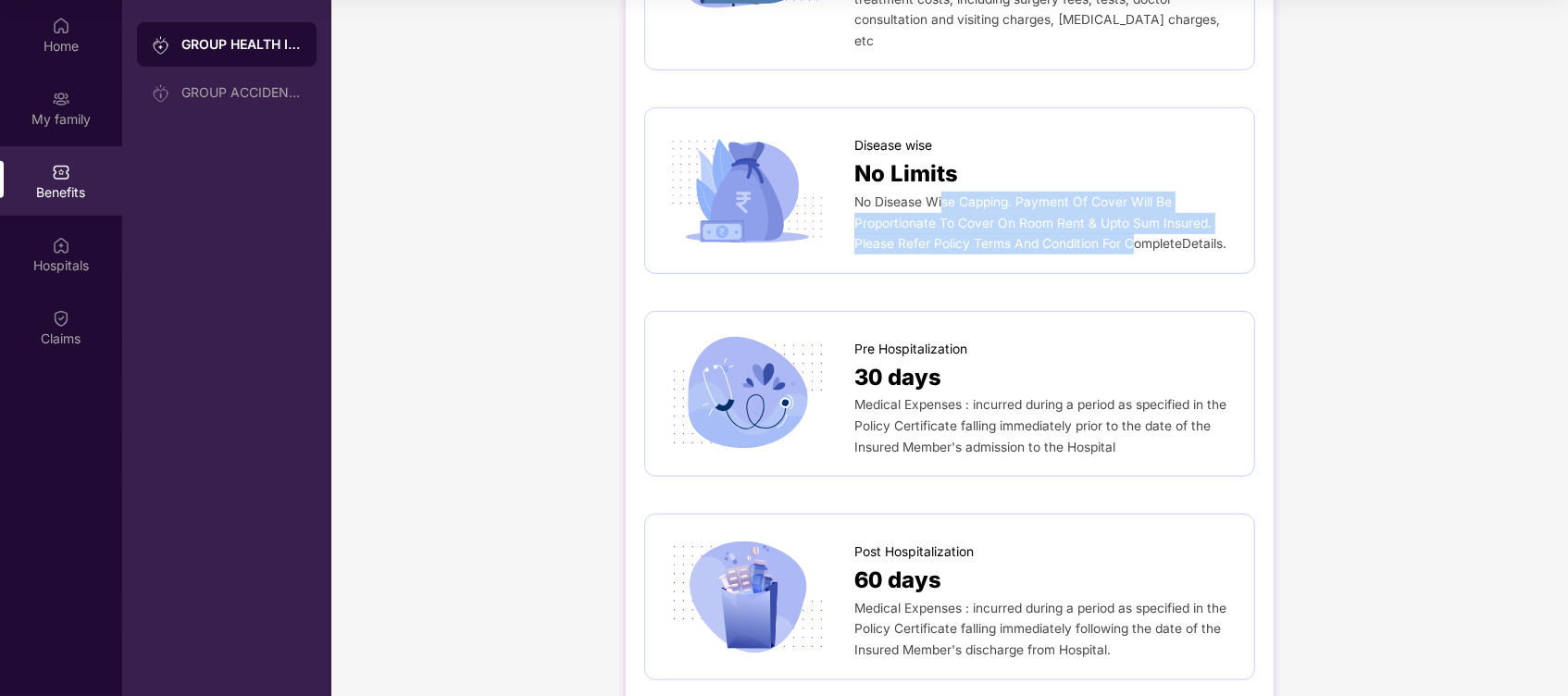
drag, startPoint x: 940, startPoint y: 179, endPoint x: 1137, endPoint y: 212, distance: 199.7
click at [1137, 212] on span "No Disease Wise Capping. Payment Of Cover Will Be Proportionate To Cover On Roo…" at bounding box center [1040, 223] width 372 height 56
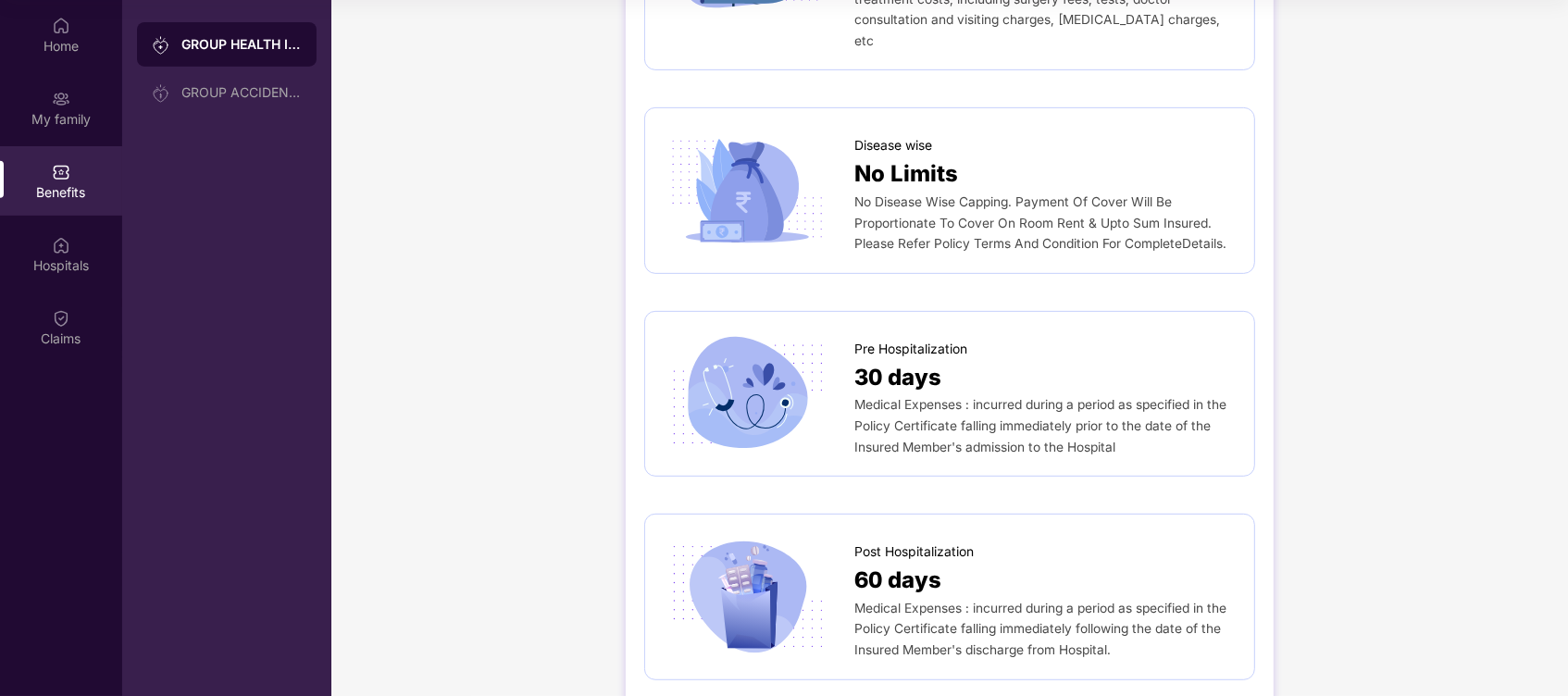
click at [831, 133] on div at bounding box center [759, 191] width 191 height 116
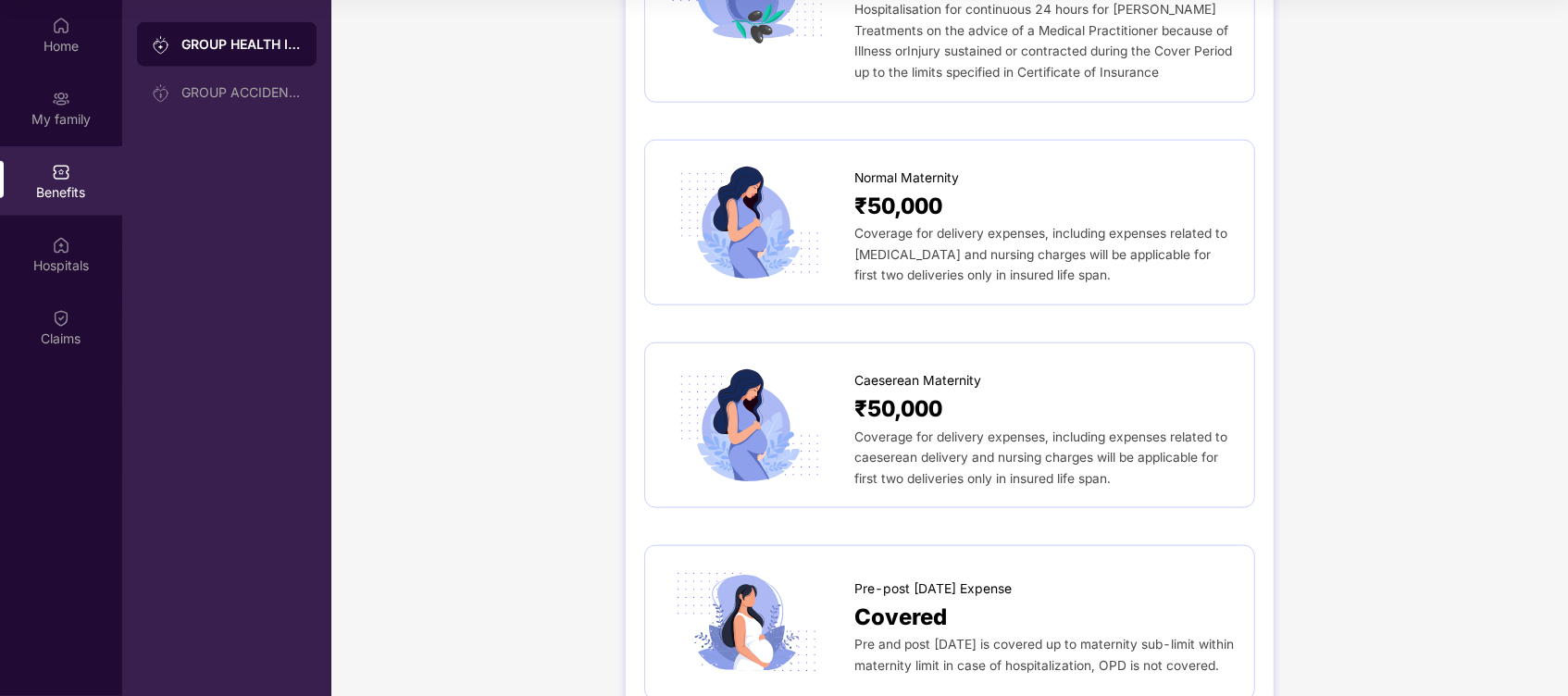
scroll to position [2213, 0]
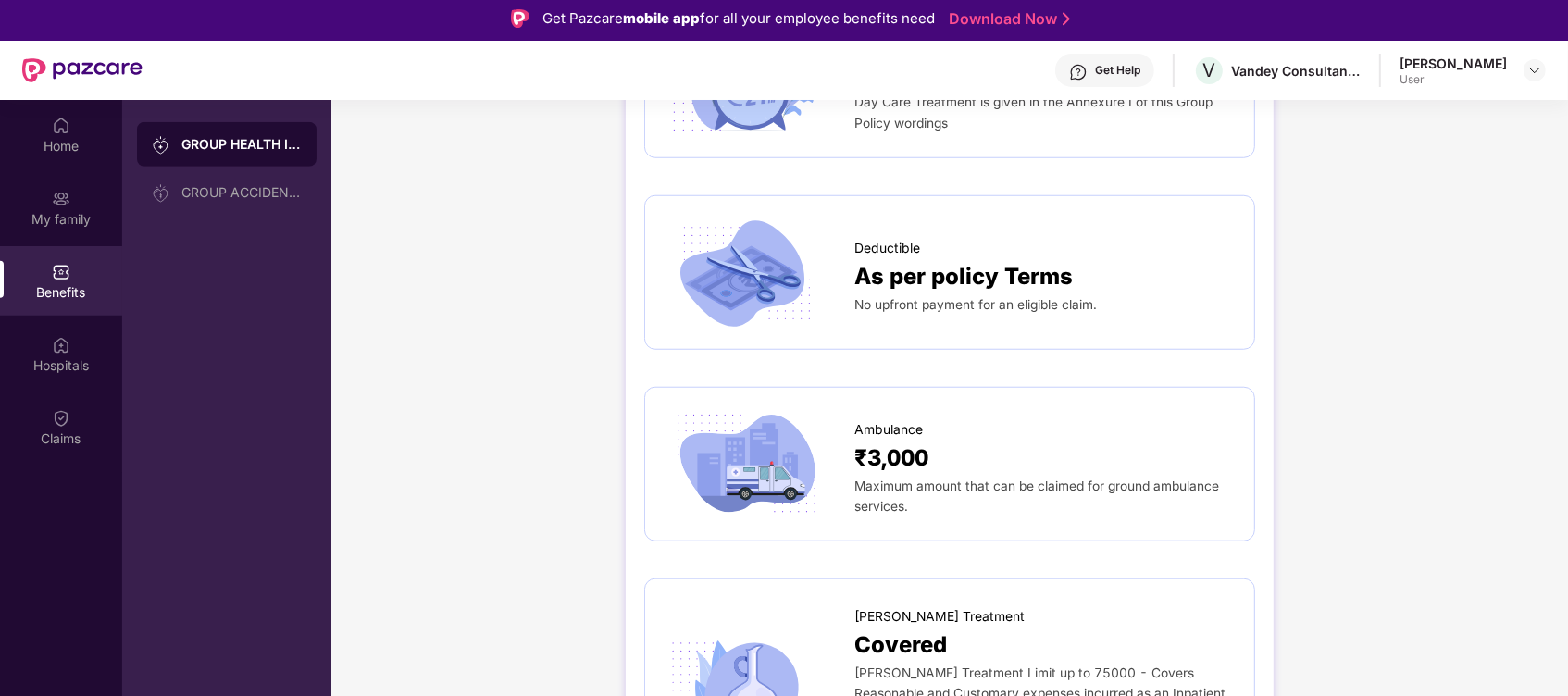
scroll to position [0, 0]
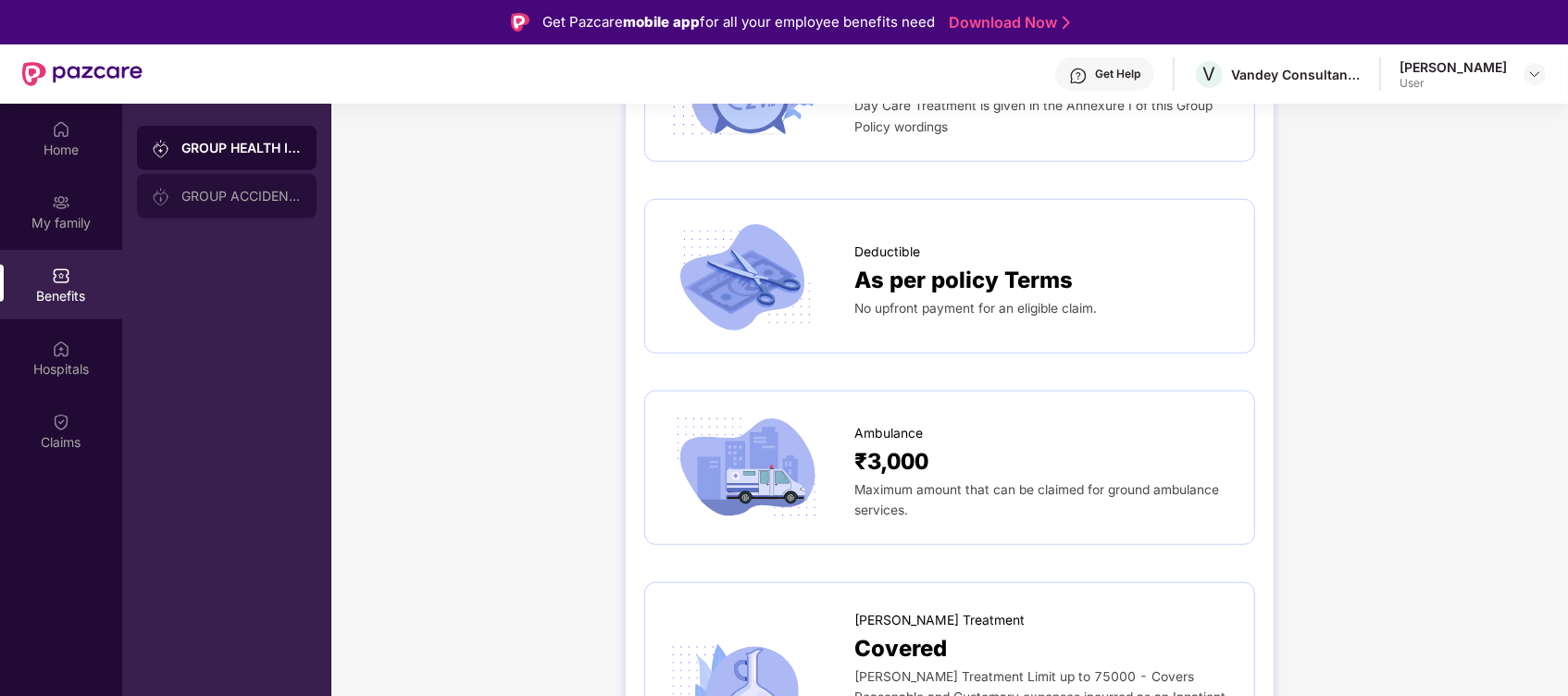
click at [293, 200] on div "GROUP ACCIDENTAL INSURANCE" at bounding box center [241, 196] width 120 height 15
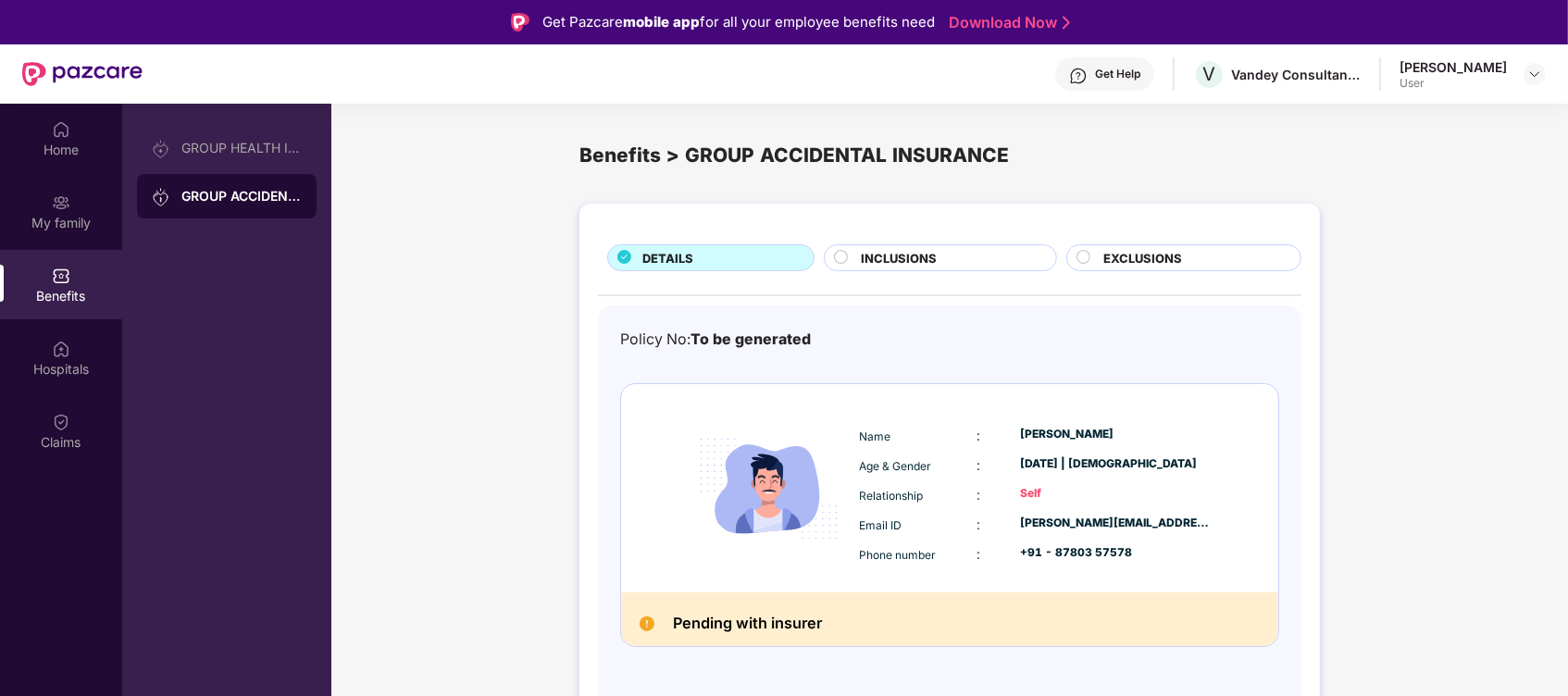
click at [1099, 258] on div "EXCLUSIONS" at bounding box center [1192, 259] width 197 height 22
